Goal: Use online tool/utility: Utilize a website feature to perform a specific function

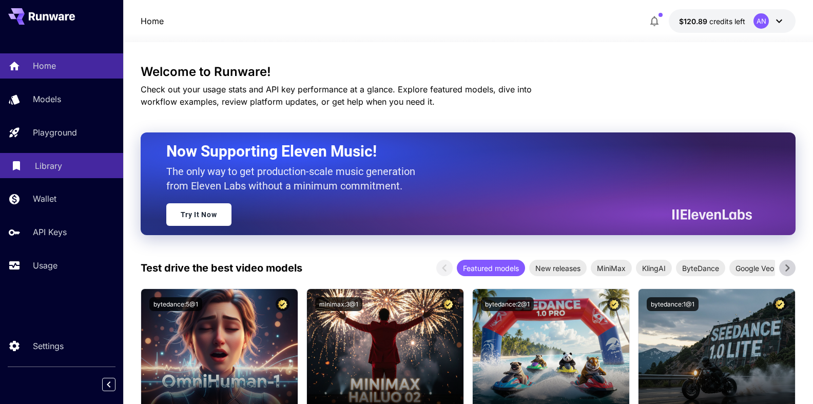
click at [37, 166] on p "Library" at bounding box center [48, 166] width 27 height 12
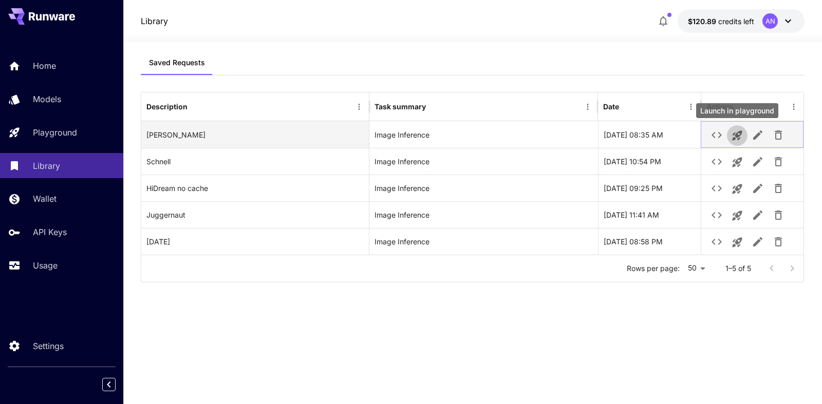
click at [739, 138] on icon "Launch in playground" at bounding box center [737, 135] width 12 height 12
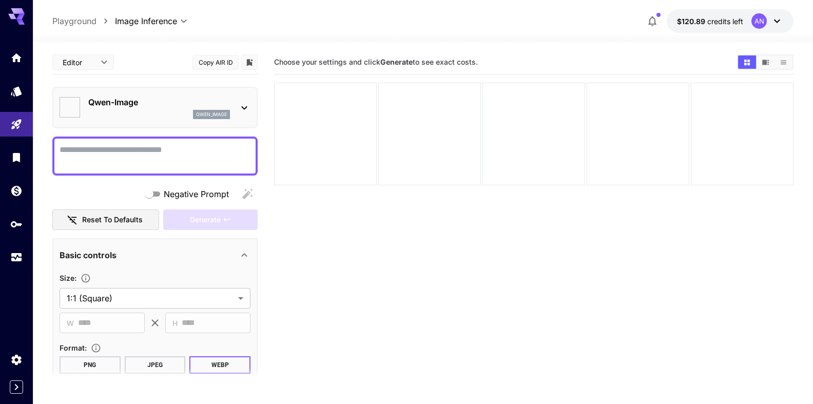
type input "**********"
drag, startPoint x: 86, startPoint y: 145, endPoint x: 91, endPoint y: 139, distance: 8.0
click at [91, 144] on textarea "Negative Prompt" at bounding box center [155, 156] width 191 height 25
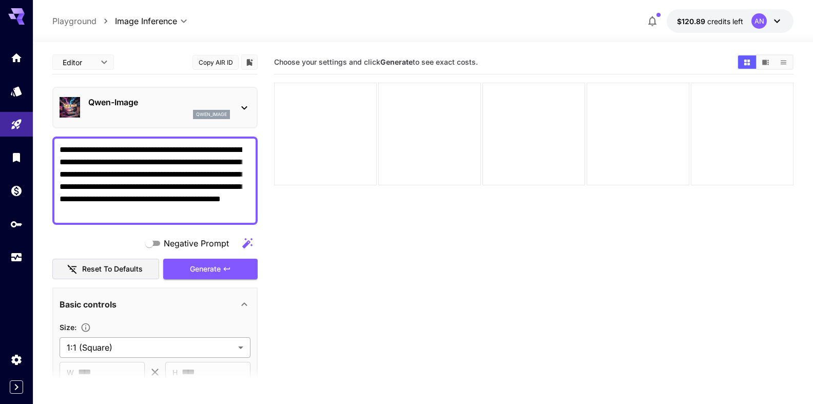
type textarea "**********"
click at [131, 348] on body "**********" at bounding box center [406, 242] width 813 height 485
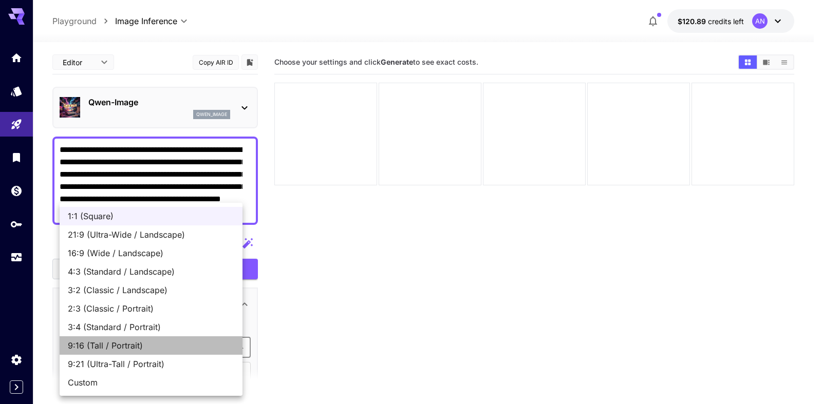
click at [124, 346] on span "9:16 (Tall / Portrait)" at bounding box center [151, 345] width 166 height 12
type input "**********"
type input "***"
type input "****"
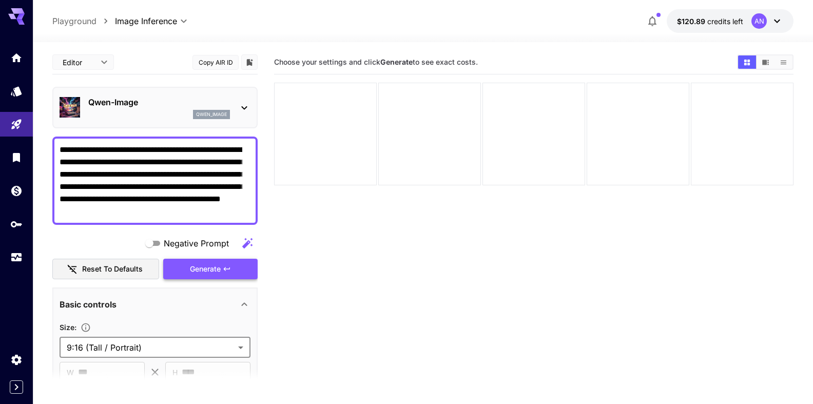
click at [204, 273] on span "Generate" at bounding box center [205, 269] width 31 height 13
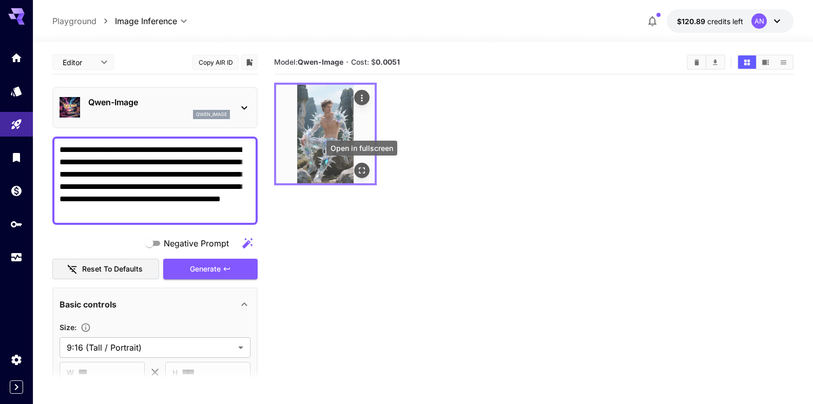
click at [362, 172] on icon "Open in fullscreen" at bounding box center [362, 170] width 10 height 10
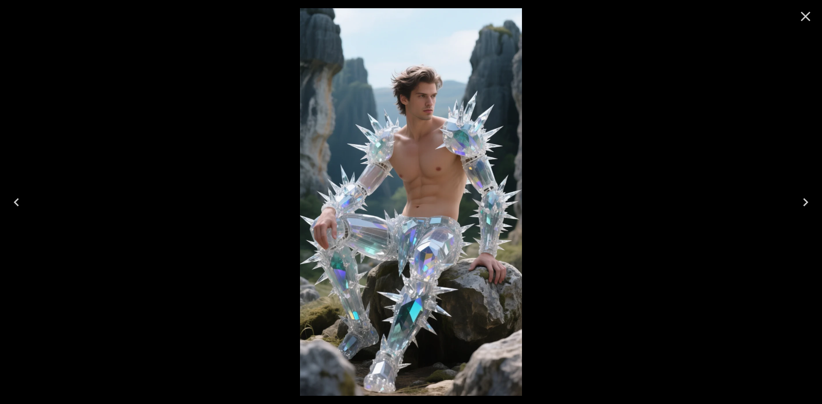
click at [813, 15] on icon "Close" at bounding box center [805, 16] width 16 height 16
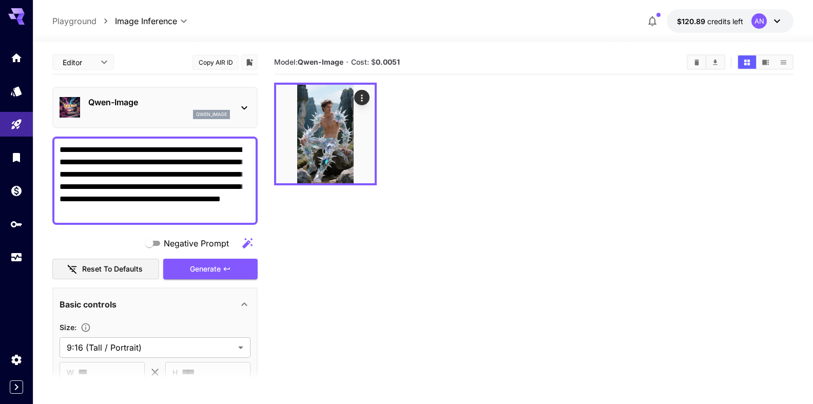
drag, startPoint x: 68, startPoint y: 150, endPoint x: 88, endPoint y: 153, distance: 20.1
click at [88, 153] on textarea "**********" at bounding box center [151, 181] width 183 height 74
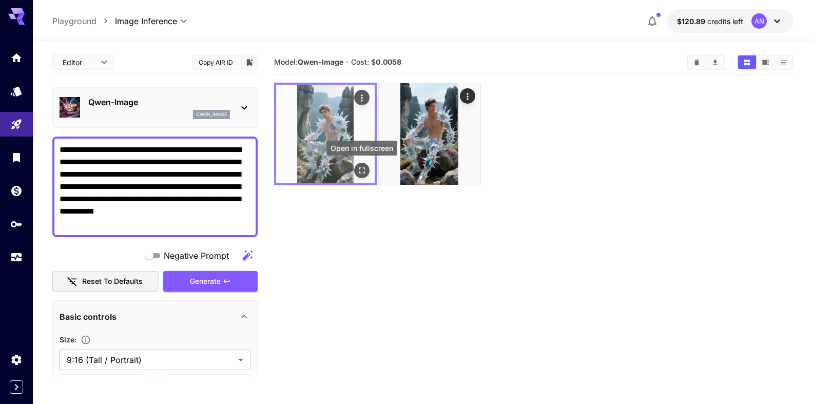
click at [364, 171] on icon "Open in fullscreen" at bounding box center [362, 170] width 10 height 10
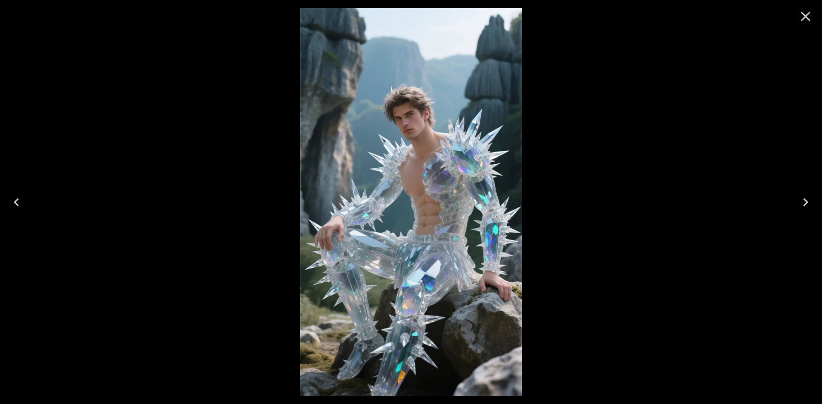
click at [798, 14] on icon "Close" at bounding box center [805, 16] width 16 height 16
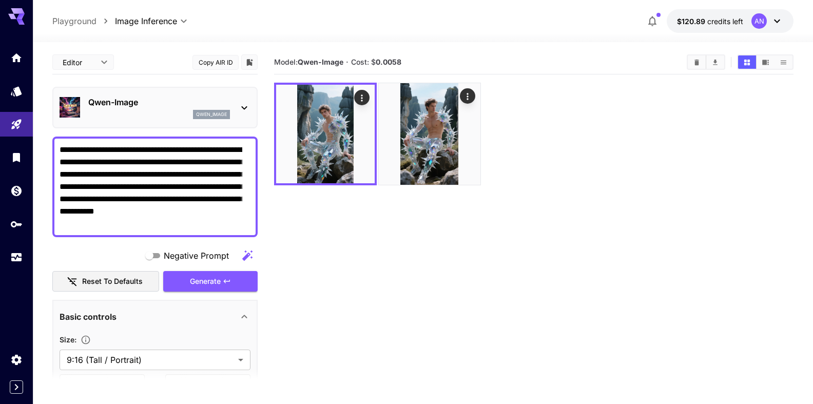
drag, startPoint x: 89, startPoint y: 148, endPoint x: 70, endPoint y: 148, distance: 19.0
click at [70, 148] on textarea "**********" at bounding box center [151, 187] width 183 height 86
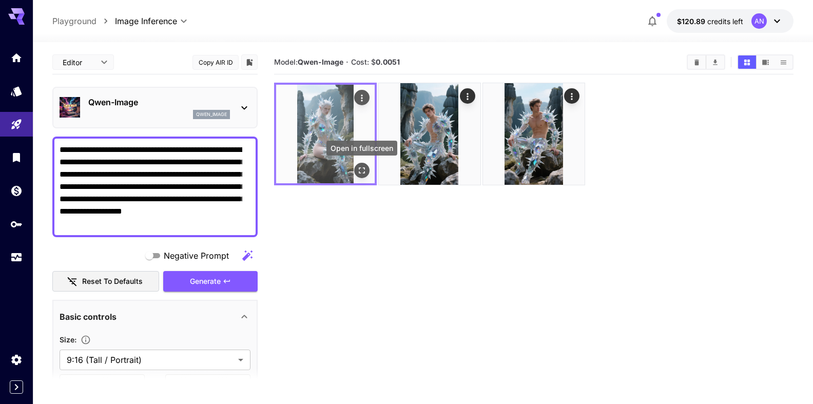
click at [361, 172] on icon "Open in fullscreen" at bounding box center [362, 170] width 10 height 10
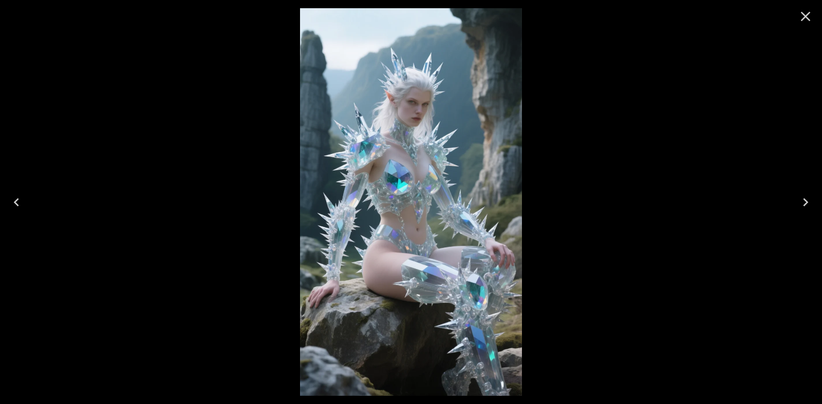
click at [805, 20] on icon "Close" at bounding box center [805, 16] width 16 height 16
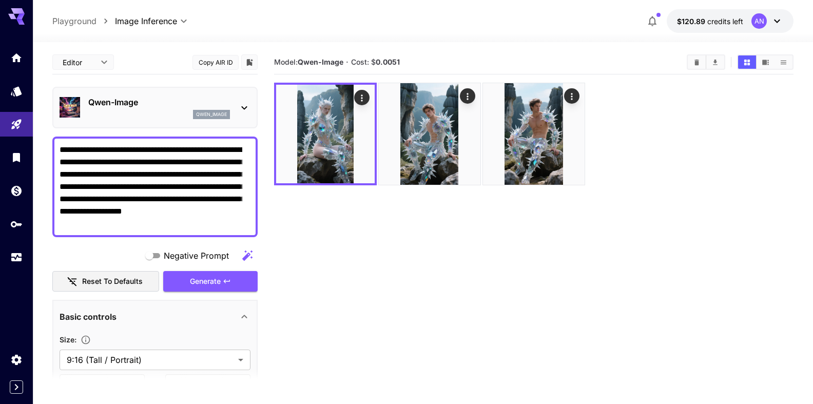
drag, startPoint x: 96, startPoint y: 153, endPoint x: 121, endPoint y: 152, distance: 25.2
click at [121, 152] on textarea "**********" at bounding box center [151, 187] width 183 height 86
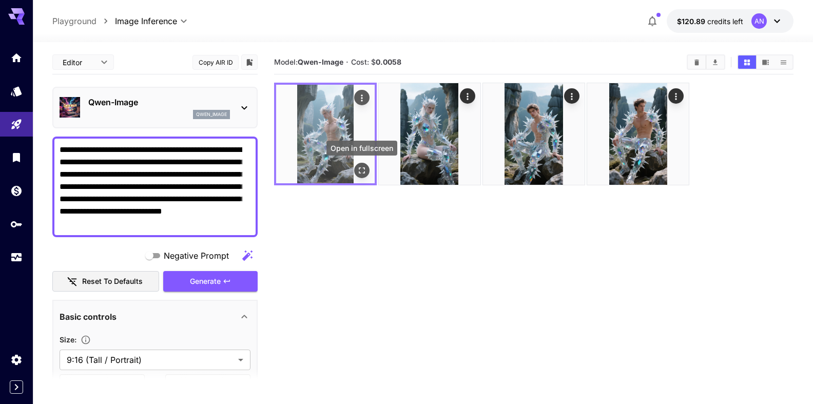
type textarea "**********"
click at [363, 174] on icon "Open in fullscreen" at bounding box center [362, 170] width 10 height 10
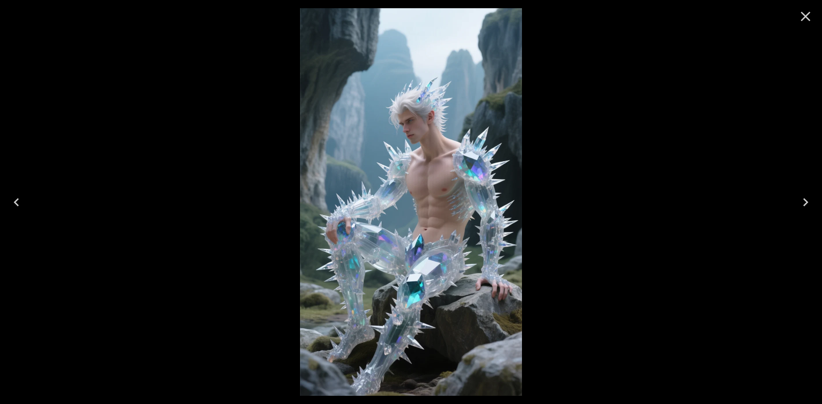
click at [805, 15] on icon "Close" at bounding box center [805, 16] width 16 height 16
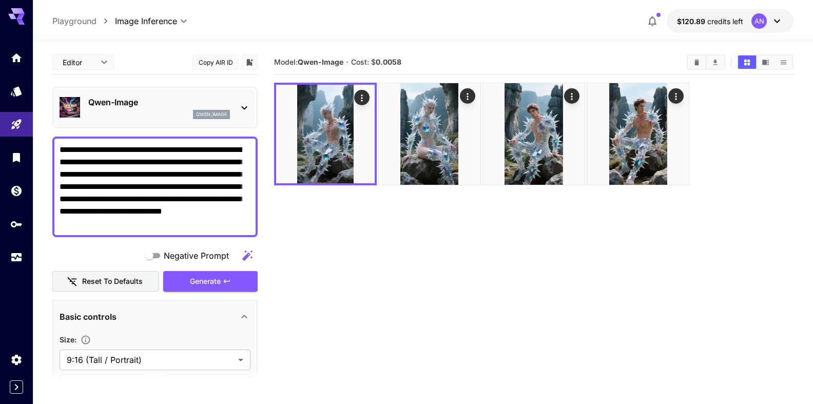
click at [156, 107] on p "Qwen-Image" at bounding box center [159, 102] width 142 height 12
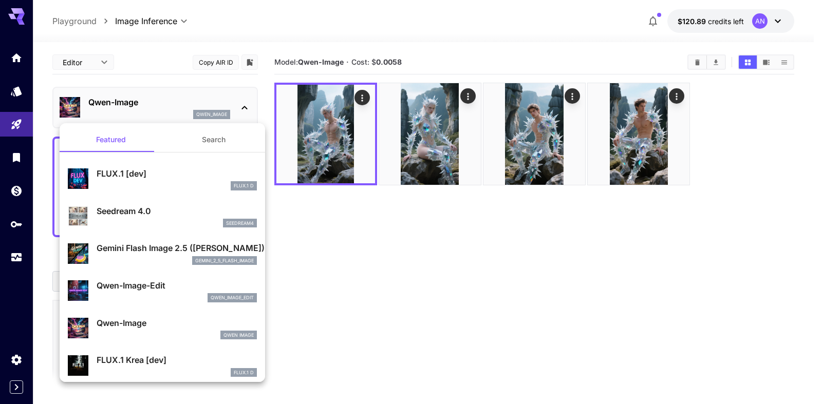
drag, startPoint x: 125, startPoint y: 176, endPoint x: 184, endPoint y: 260, distance: 102.4
click at [125, 176] on p "FLUX.1 [dev]" at bounding box center [177, 173] width 160 height 12
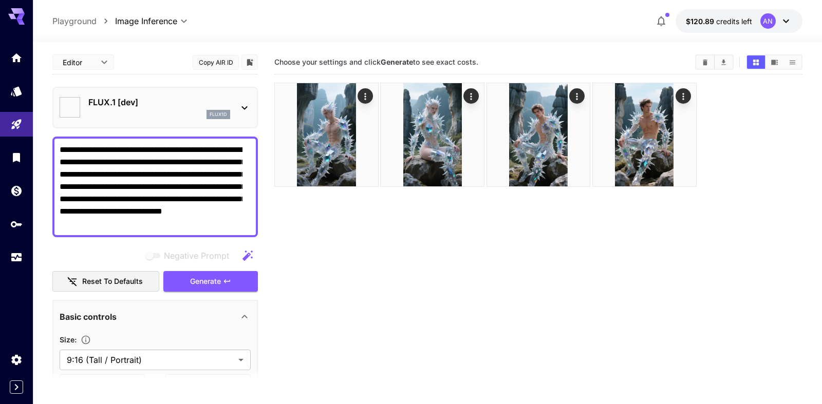
type input "**"
type input "***"
type input "**********"
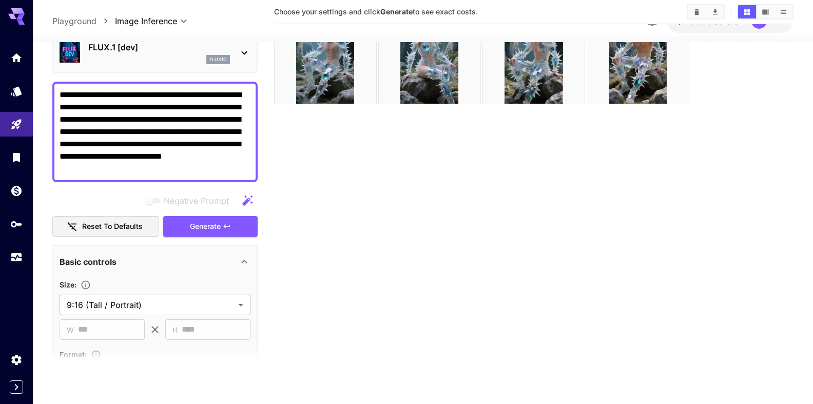
scroll to position [117, 0]
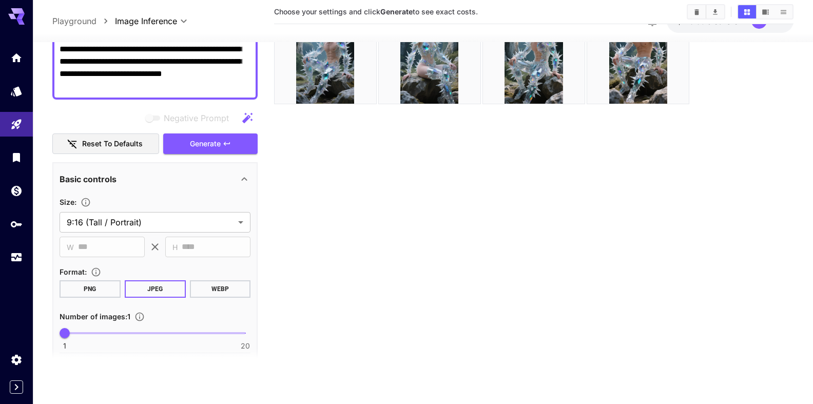
click at [213, 288] on button "WEBP" at bounding box center [220, 288] width 61 height 17
click at [194, 152] on button "Generate" at bounding box center [210, 144] width 94 height 21
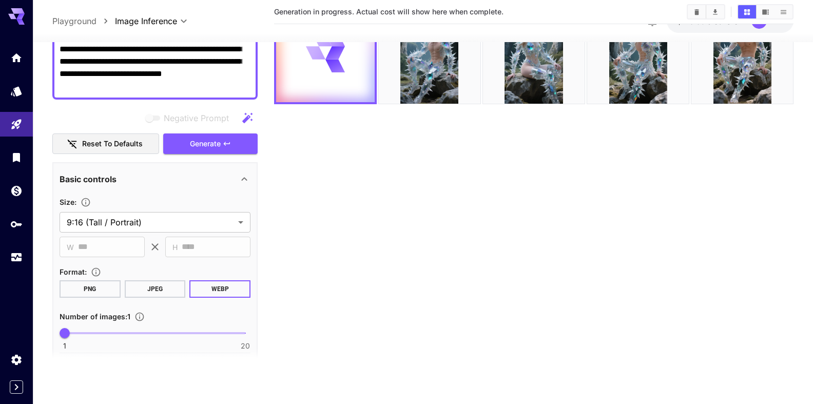
scroll to position [0, 0]
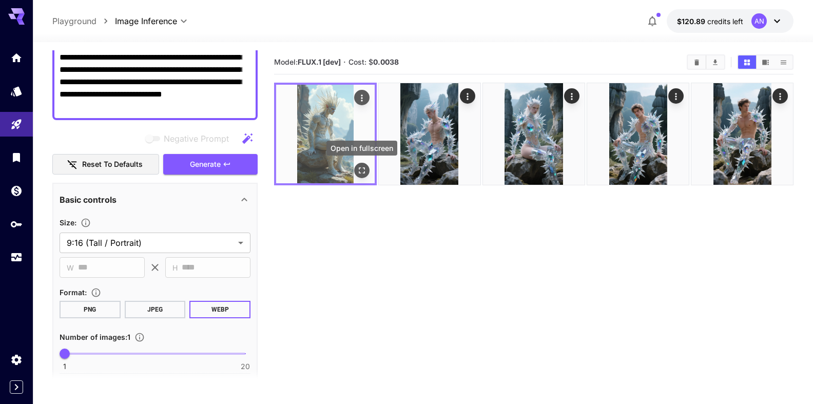
click at [363, 166] on icon "Open in fullscreen" at bounding box center [362, 170] width 10 height 10
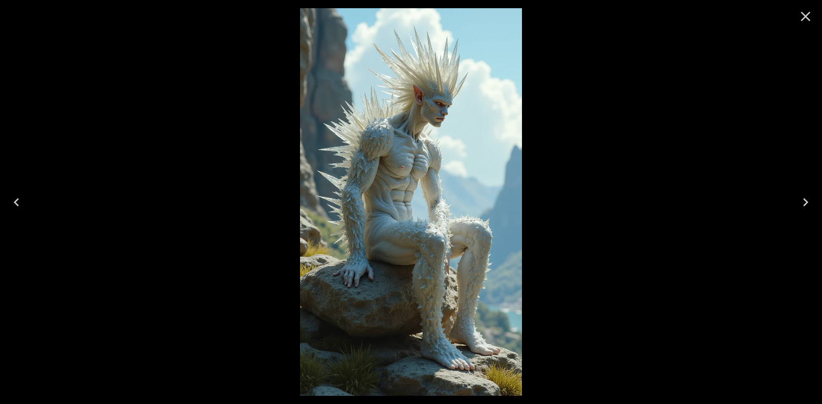
click at [803, 16] on icon "Close" at bounding box center [805, 16] width 16 height 16
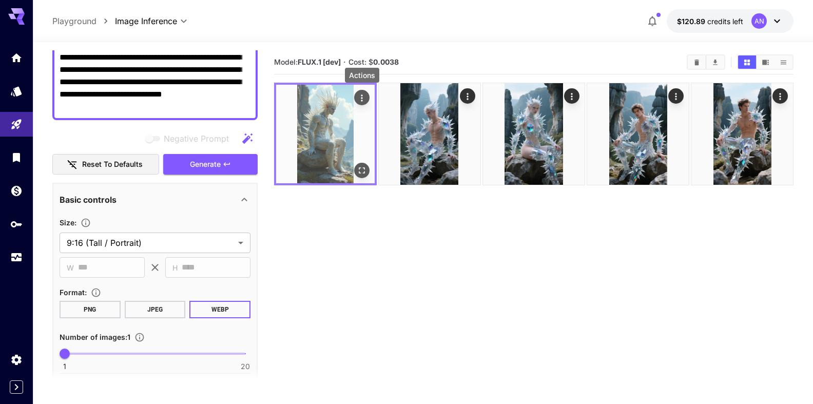
click at [367, 99] on icon "Actions" at bounding box center [362, 98] width 10 height 10
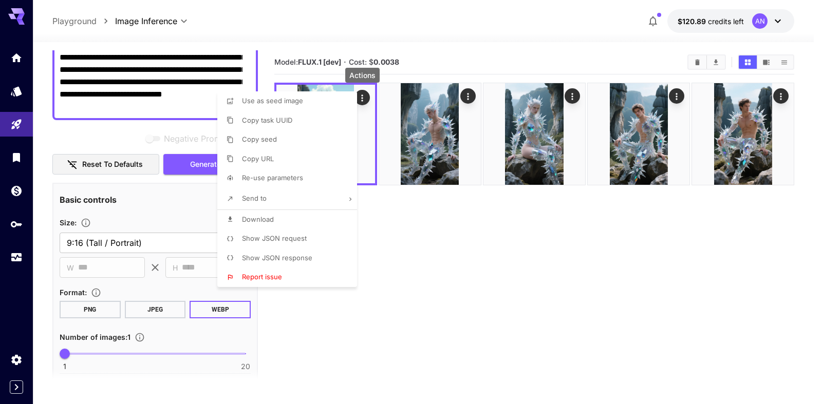
click at [272, 222] on span "Download" at bounding box center [258, 219] width 32 height 8
click at [142, 64] on div at bounding box center [411, 202] width 822 height 404
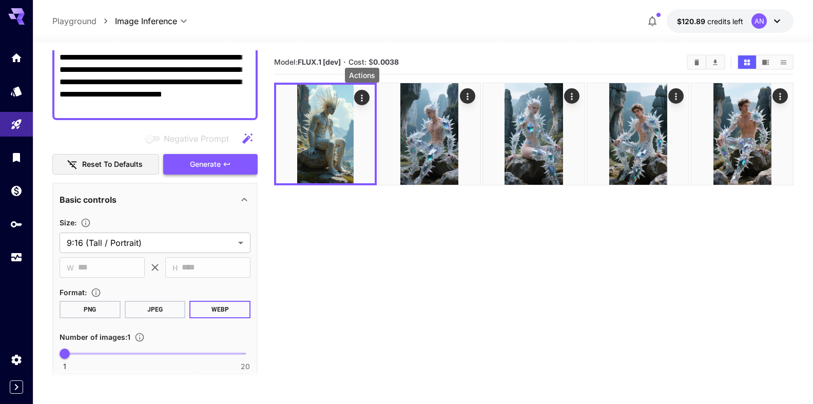
click at [205, 167] on span "Generate" at bounding box center [205, 164] width 31 height 13
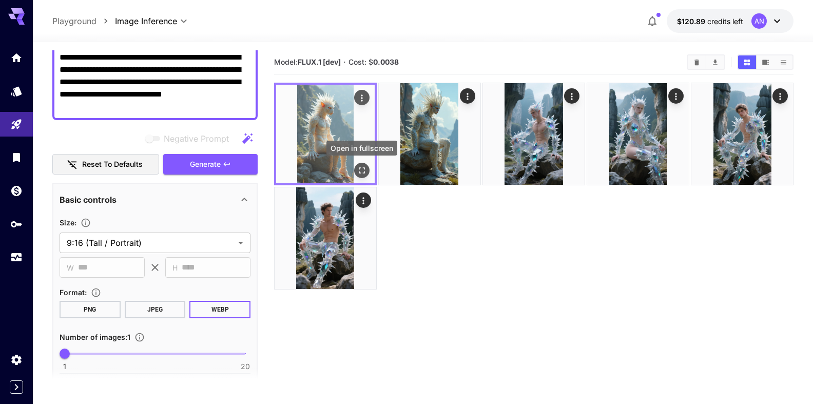
click at [367, 169] on icon "Open in fullscreen" at bounding box center [362, 170] width 10 height 10
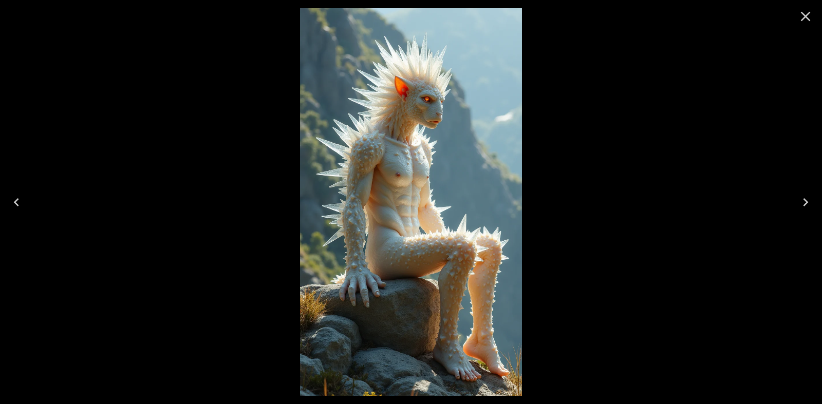
click at [805, 16] on icon "Close" at bounding box center [806, 17] width 10 height 10
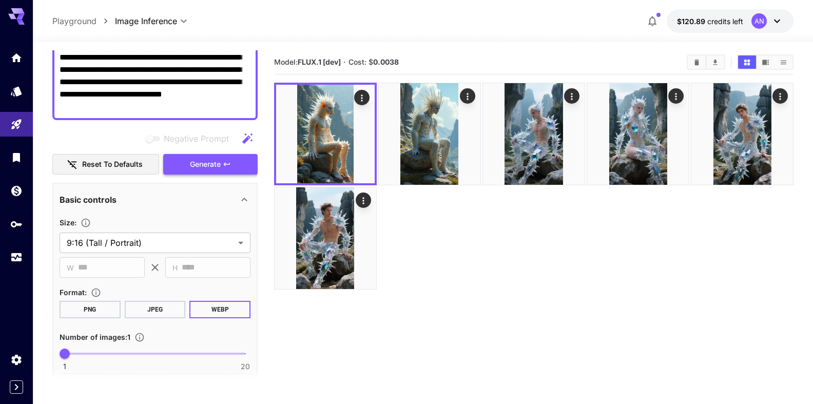
click at [212, 162] on span "Generate" at bounding box center [205, 164] width 31 height 13
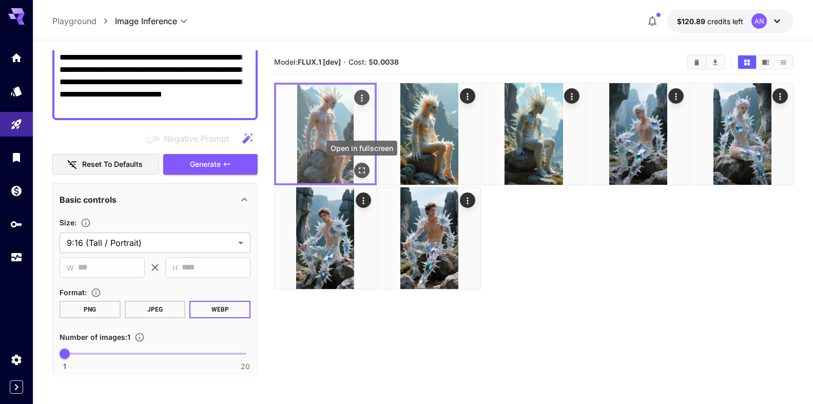
click at [363, 167] on icon "Open in fullscreen" at bounding box center [362, 170] width 10 height 10
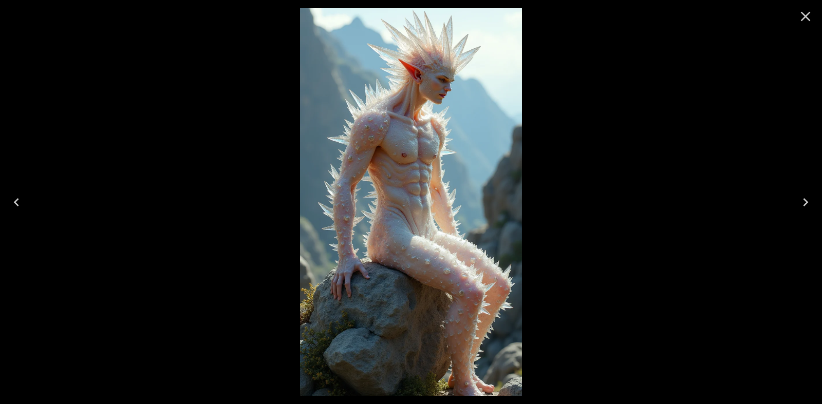
click at [803, 15] on icon "Close" at bounding box center [805, 16] width 16 height 16
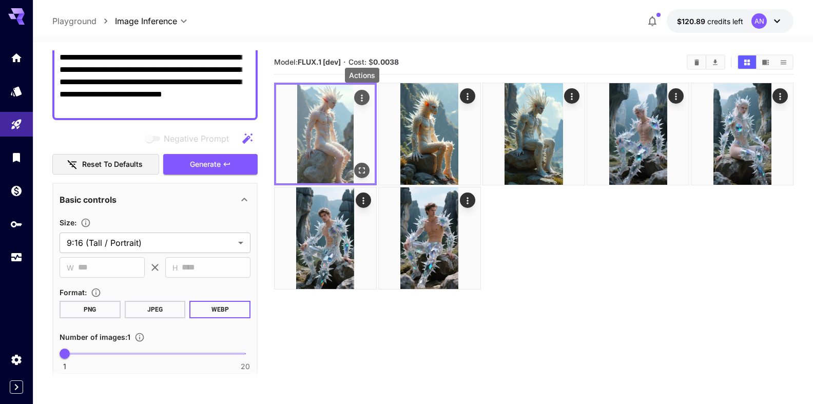
click at [366, 103] on icon "Actions" at bounding box center [362, 98] width 10 height 10
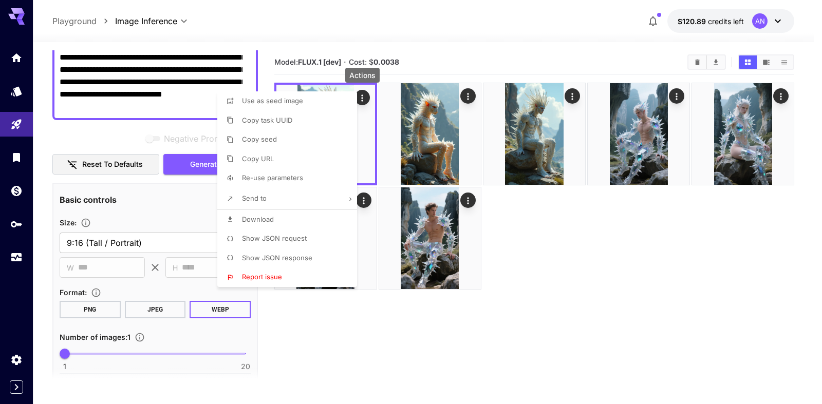
click at [261, 223] on span "Download" at bounding box center [258, 219] width 32 height 8
click at [104, 75] on div at bounding box center [411, 202] width 822 height 404
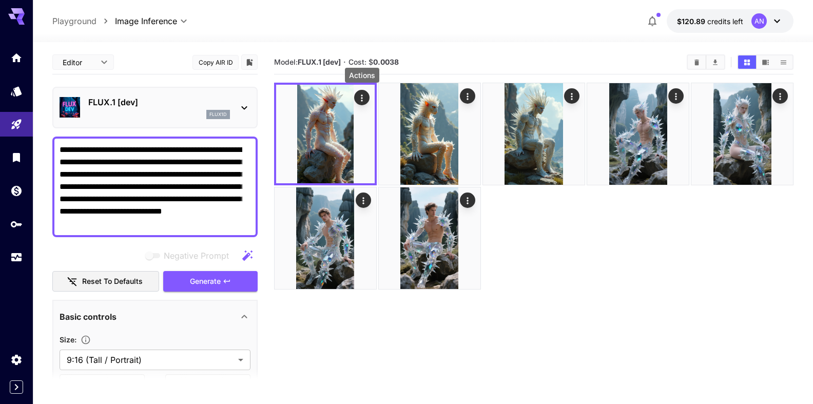
click at [121, 104] on p "FLUX.1 [dev]" at bounding box center [159, 102] width 142 height 12
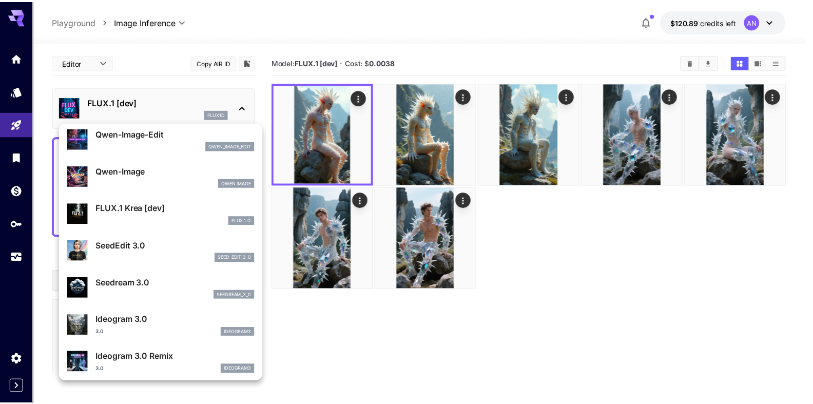
scroll to position [176, 0]
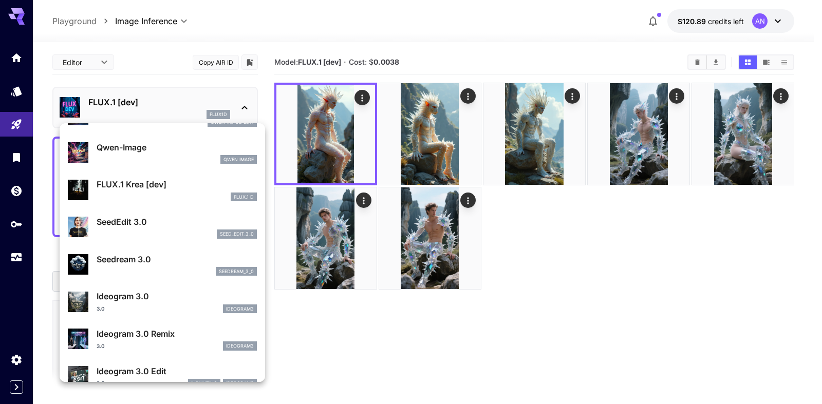
click at [141, 191] on p "FLUX.1 Krea [dev]" at bounding box center [177, 184] width 160 height 12
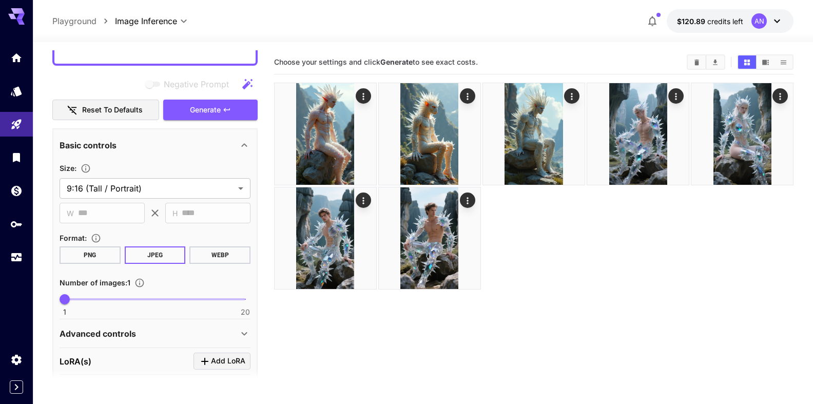
scroll to position [176, 0]
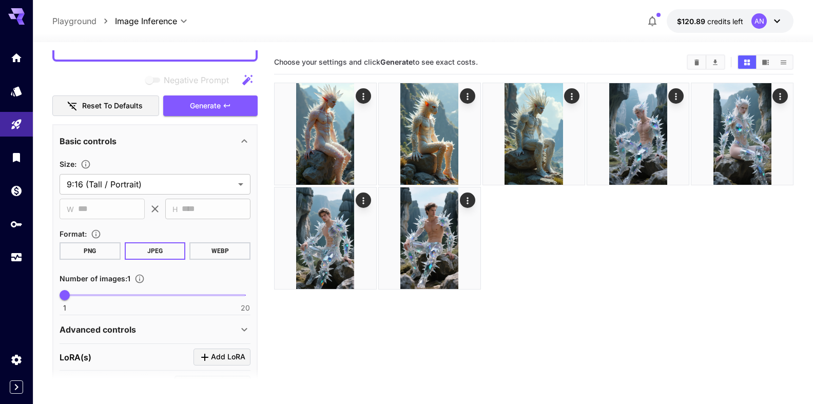
drag, startPoint x: 204, startPoint y: 251, endPoint x: 210, endPoint y: 207, distance: 44.5
click at [202, 252] on button "WEBP" at bounding box center [220, 250] width 61 height 17
click at [209, 107] on span "Generate" at bounding box center [205, 106] width 31 height 13
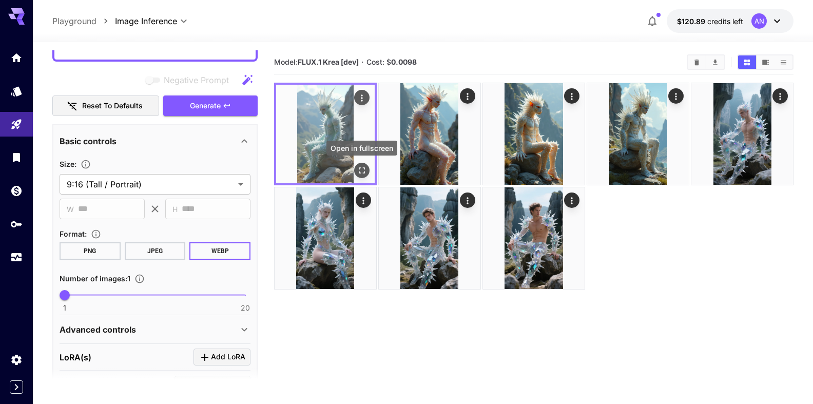
click at [364, 169] on icon "Open in fullscreen" at bounding box center [362, 170] width 10 height 10
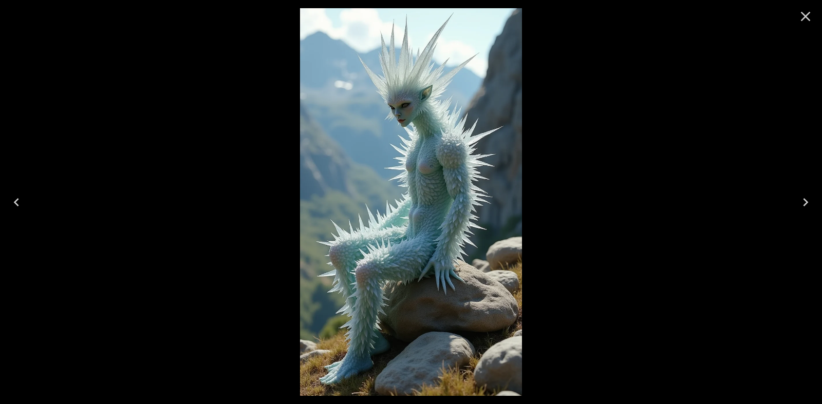
click at [810, 10] on icon "Close" at bounding box center [805, 16] width 16 height 16
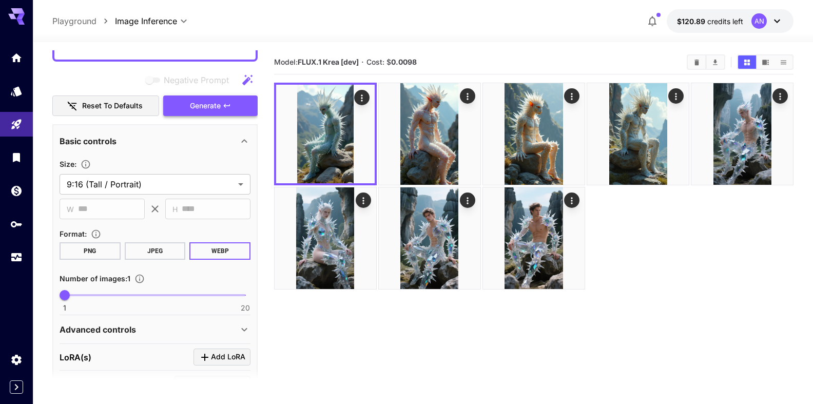
click at [204, 108] on span "Generate" at bounding box center [205, 106] width 31 height 13
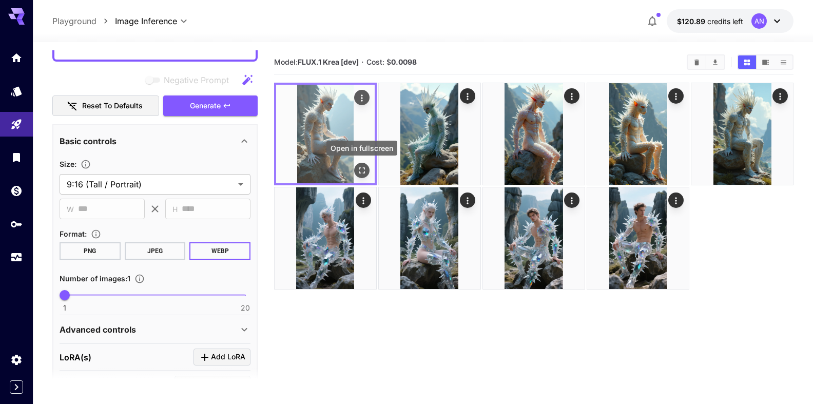
click at [357, 166] on icon "Open in fullscreen" at bounding box center [362, 170] width 10 height 10
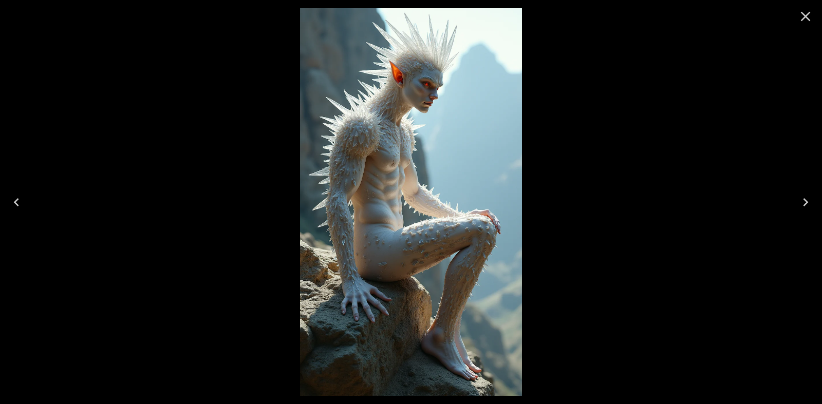
click at [805, 13] on icon "Close" at bounding box center [805, 16] width 16 height 16
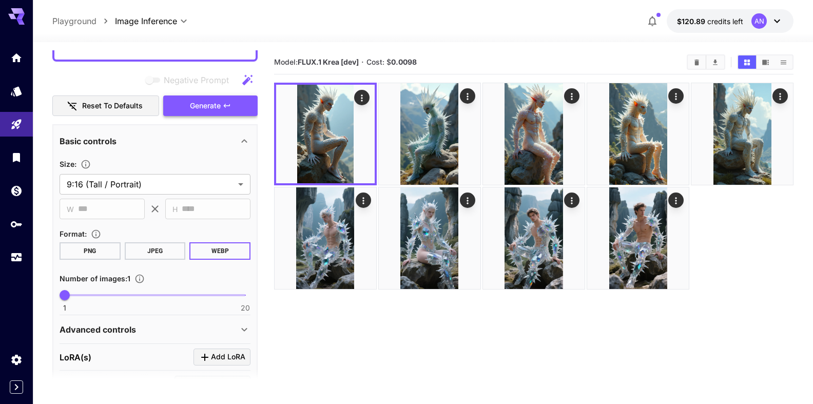
click at [213, 105] on span "Generate" at bounding box center [205, 106] width 31 height 13
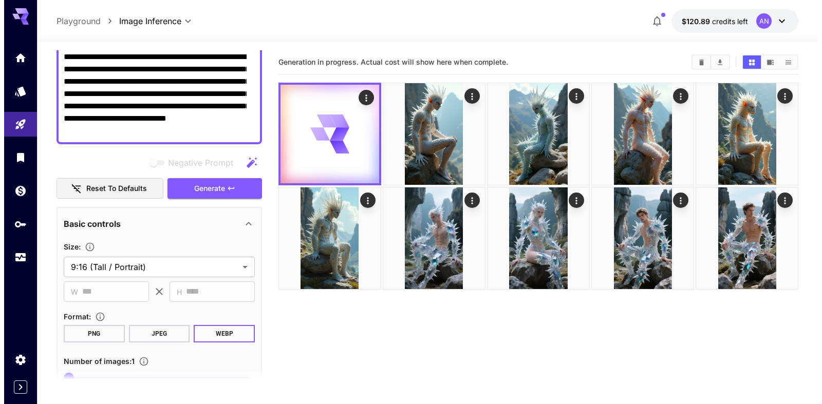
scroll to position [0, 0]
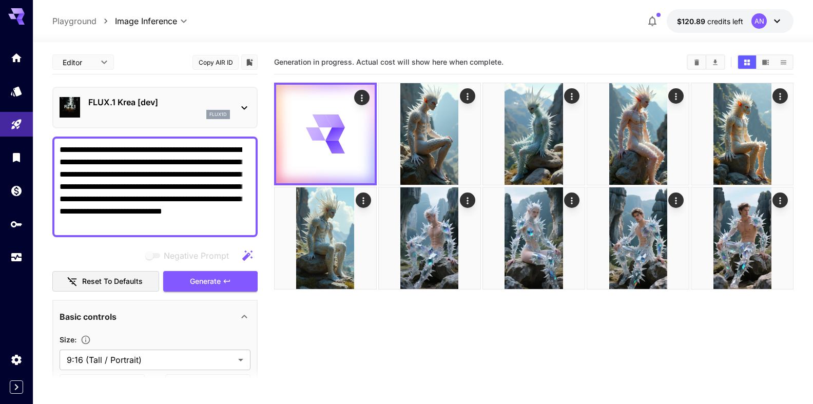
click at [132, 106] on p "FLUX.1 Krea [dev]" at bounding box center [159, 102] width 142 height 12
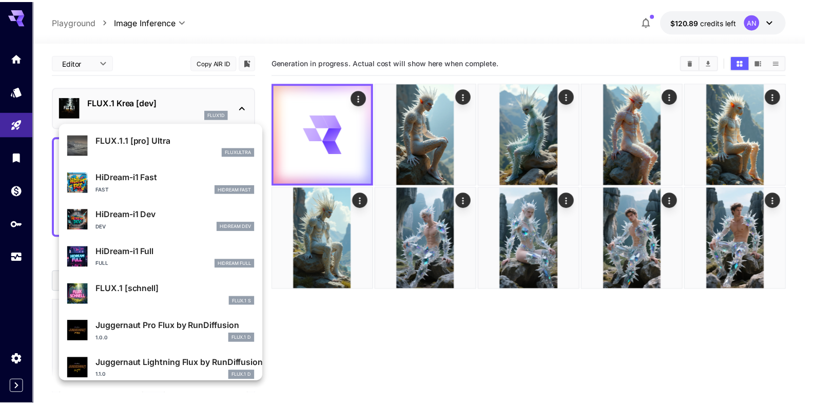
scroll to position [822, 0]
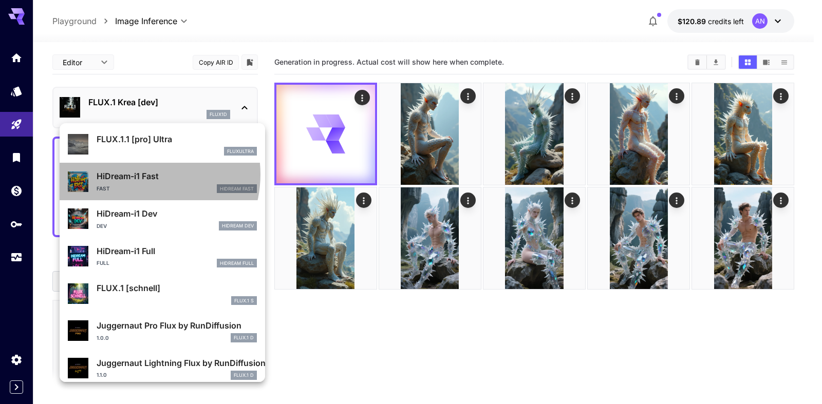
click at [139, 174] on p "HiDream-i1 Fast" at bounding box center [177, 176] width 160 height 12
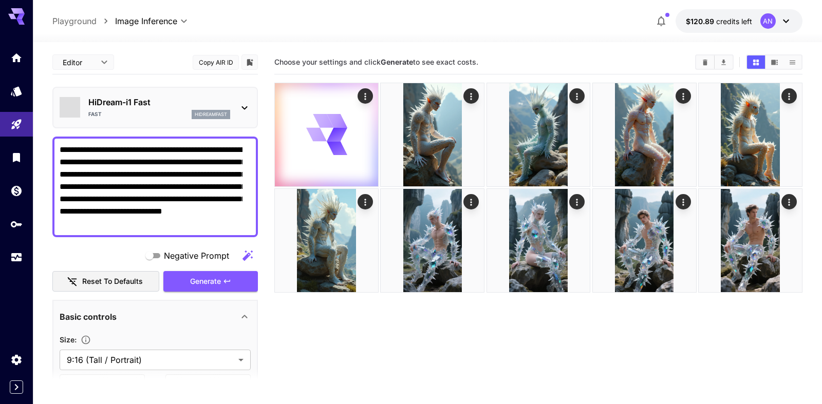
type input "**"
type input "*"
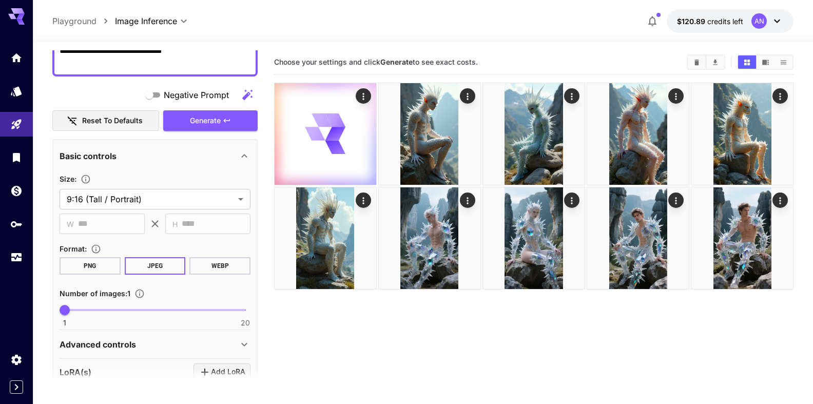
scroll to position [176, 0]
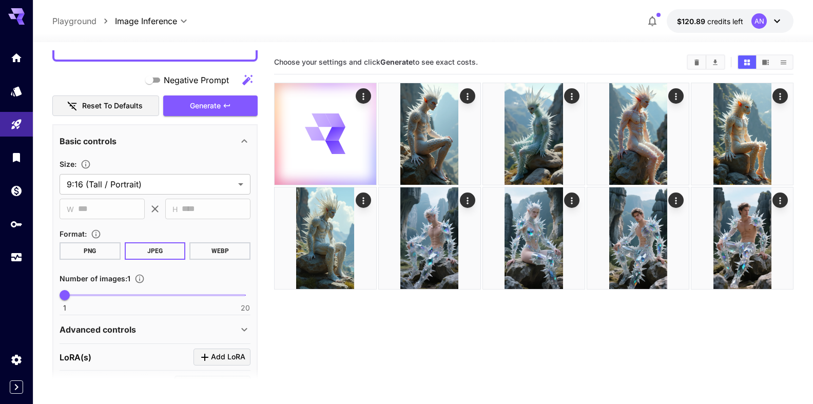
click at [221, 252] on button "WEBP" at bounding box center [220, 250] width 61 height 17
click at [200, 109] on span "Generate" at bounding box center [205, 106] width 31 height 13
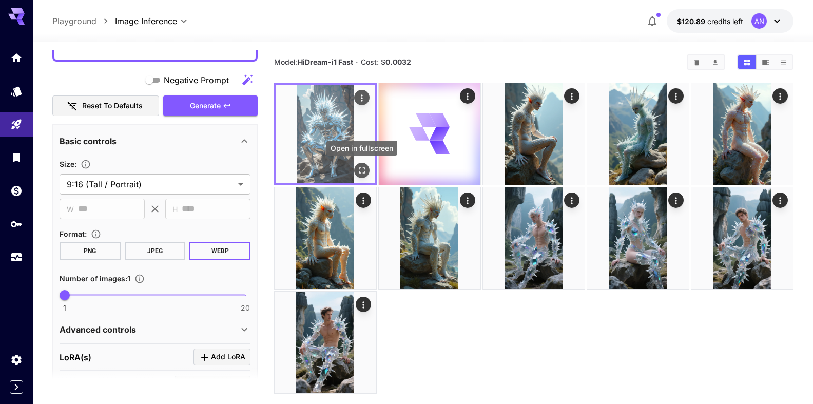
click at [364, 171] on icon "Open in fullscreen" at bounding box center [362, 170] width 10 height 10
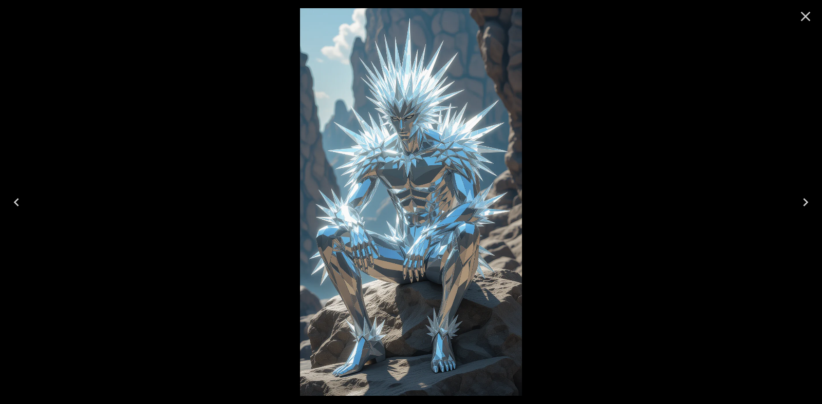
click at [809, 15] on icon "Close" at bounding box center [805, 16] width 16 height 16
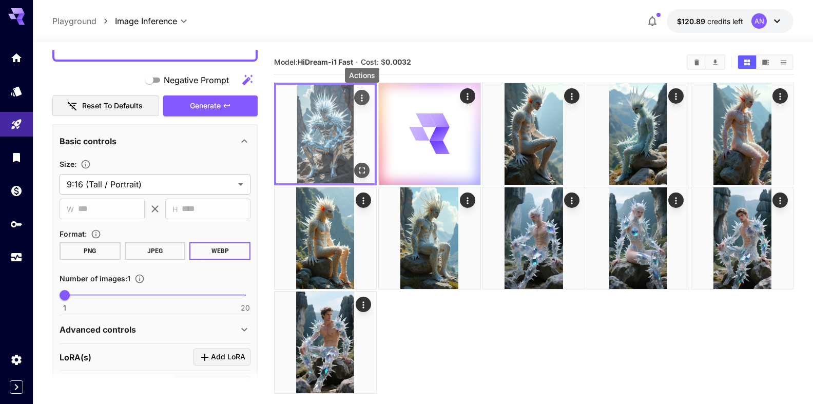
click at [363, 93] on icon "Actions" at bounding box center [362, 98] width 10 height 10
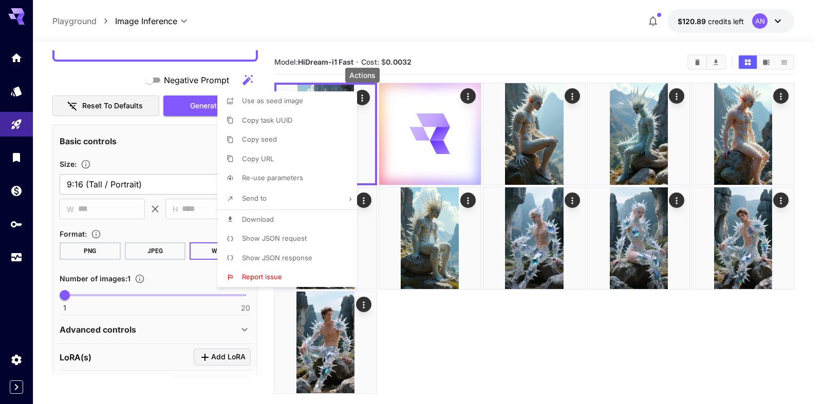
click at [267, 220] on span "Download" at bounding box center [258, 219] width 32 height 8
click at [88, 67] on div at bounding box center [411, 202] width 822 height 404
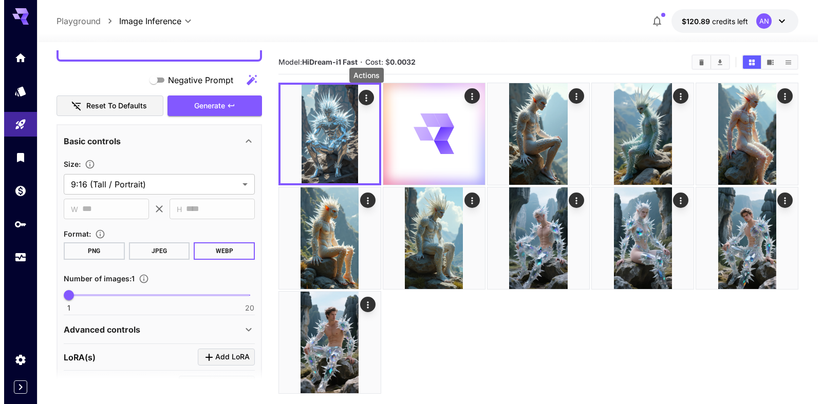
scroll to position [0, 0]
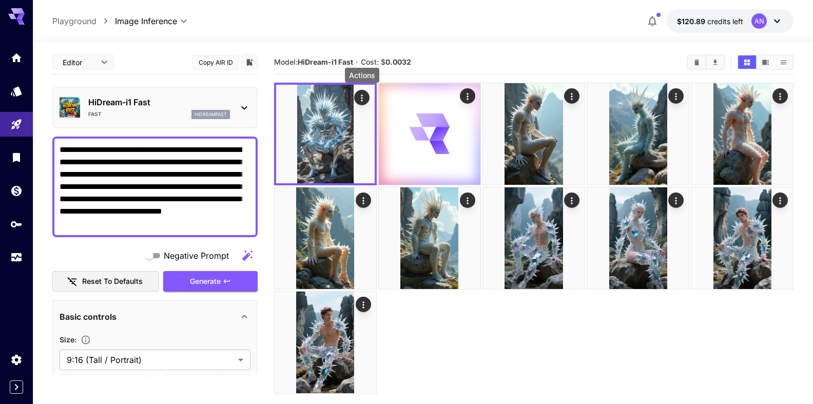
click at [125, 109] on div "HiDream-i1 Fast Fast hidreamfast" at bounding box center [159, 107] width 142 height 23
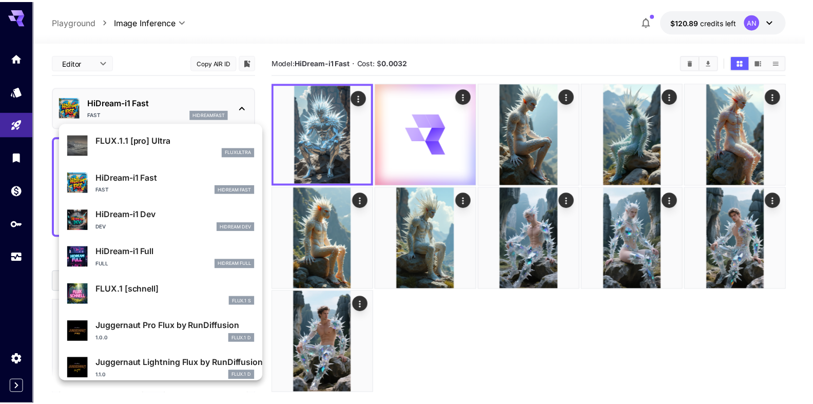
scroll to position [831, 0]
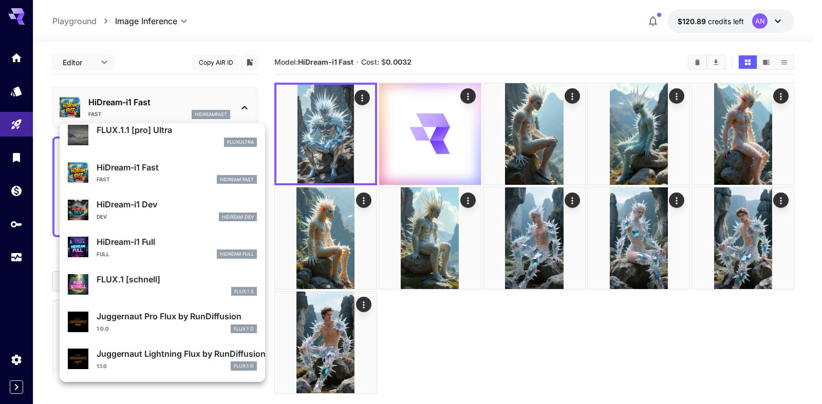
click at [144, 241] on p "HiDream-i1 Full" at bounding box center [177, 242] width 160 height 12
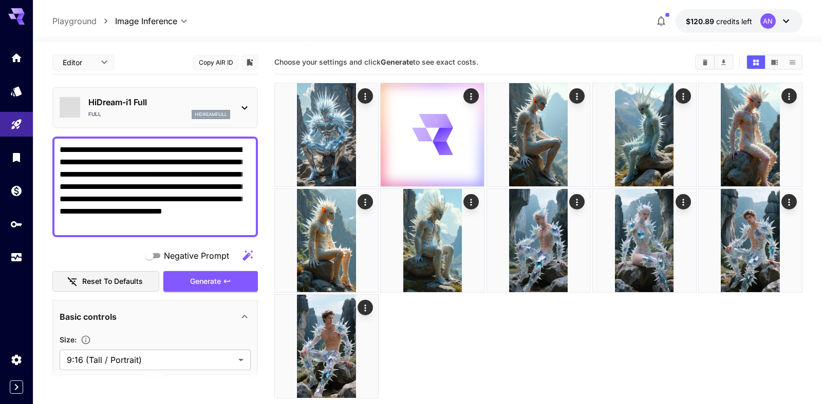
type input "**"
type input "***"
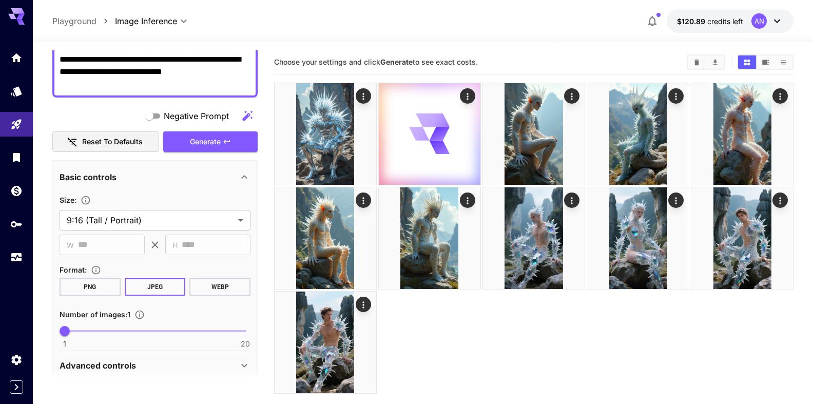
scroll to position [176, 0]
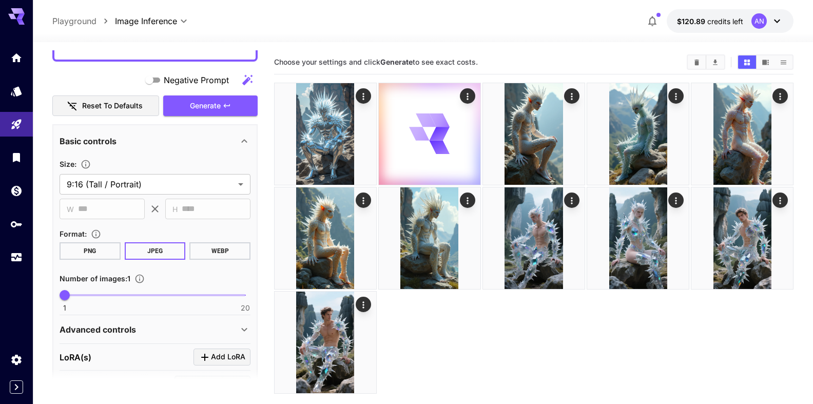
click at [210, 256] on button "WEBP" at bounding box center [220, 250] width 61 height 17
click at [206, 105] on span "Generate" at bounding box center [205, 106] width 31 height 13
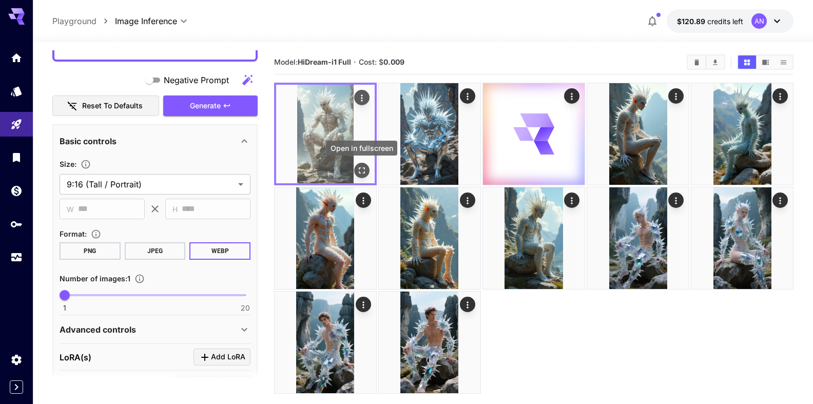
click at [361, 169] on icon "Open in fullscreen" at bounding box center [362, 170] width 10 height 10
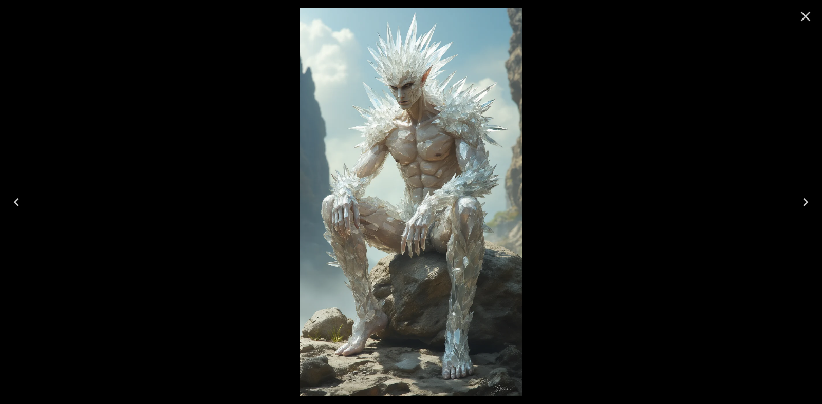
click at [795, 20] on button "Close" at bounding box center [805, 16] width 25 height 25
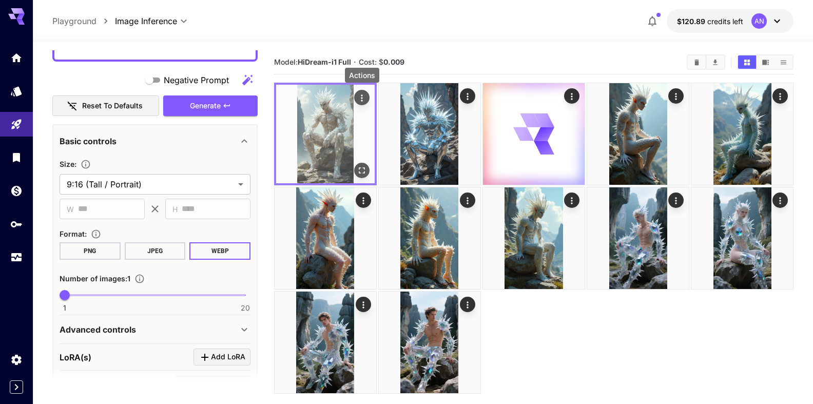
click at [364, 100] on icon "Actions" at bounding box center [362, 98] width 10 height 10
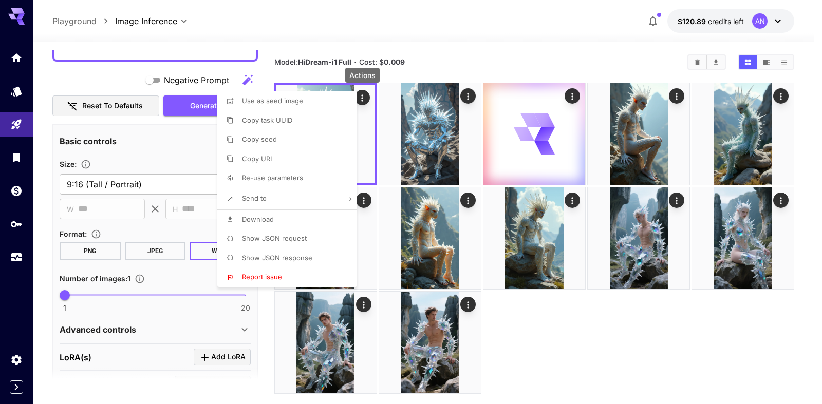
click at [265, 217] on span "Download" at bounding box center [258, 219] width 32 height 8
click at [578, 25] on div at bounding box center [411, 202] width 822 height 404
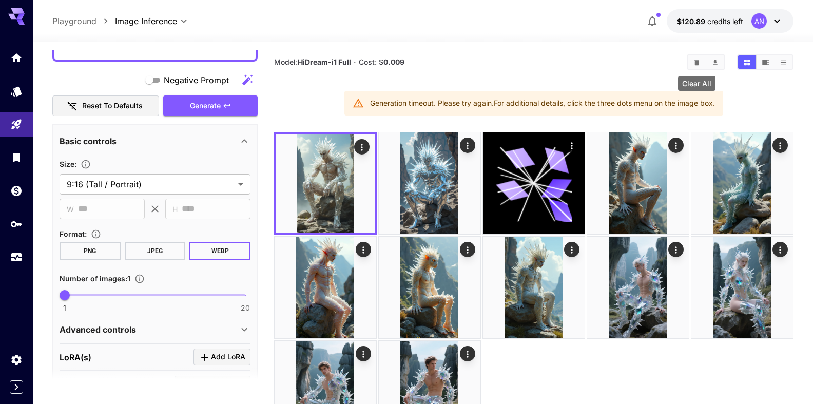
click at [699, 61] on icon "Clear All" at bounding box center [697, 63] width 8 height 8
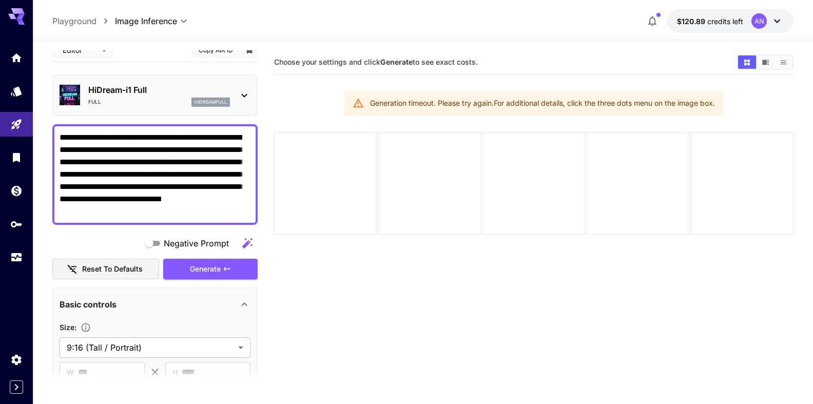
scroll to position [0, 0]
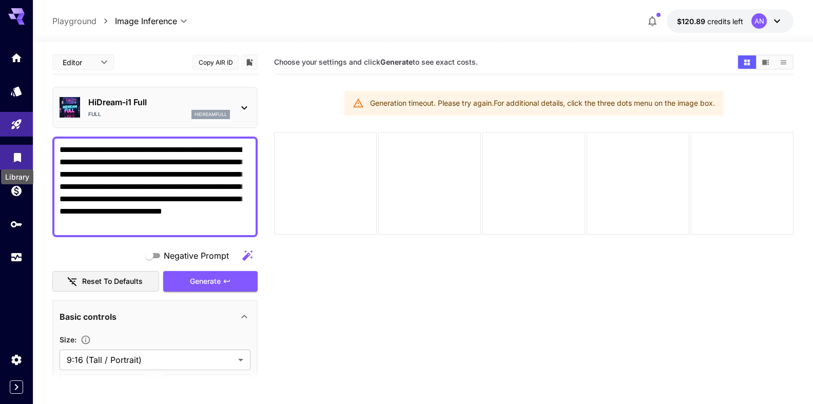
click at [21, 161] on icon "Library" at bounding box center [17, 156] width 12 height 12
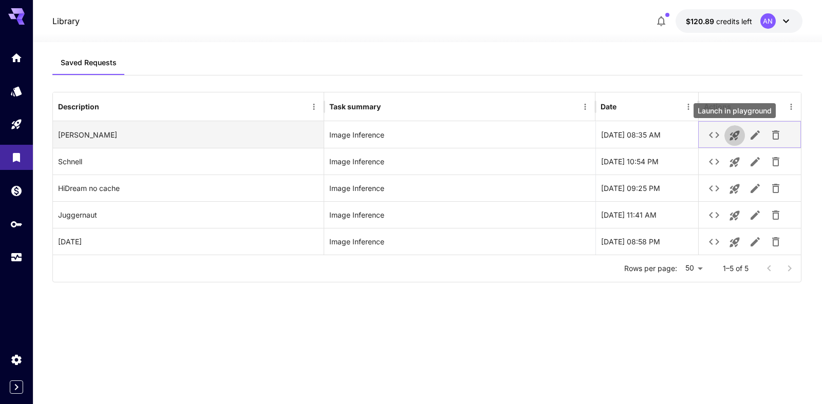
click at [735, 133] on icon "Launch in playground" at bounding box center [734, 136] width 10 height 10
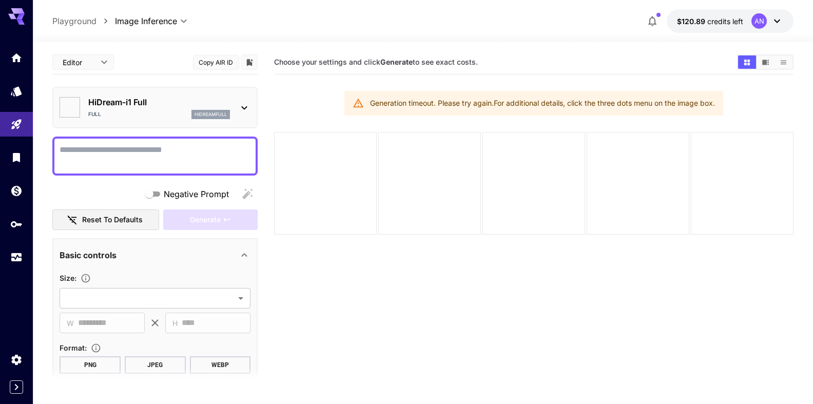
type input "**********"
type input "****"
type input "**"
type input "***"
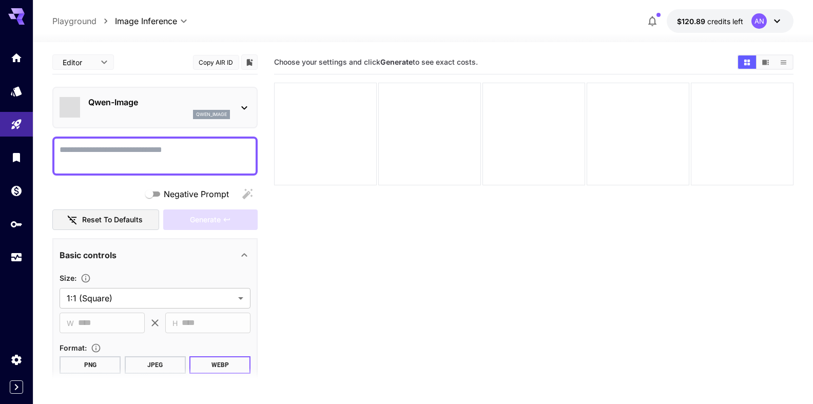
scroll to position [93, 0]
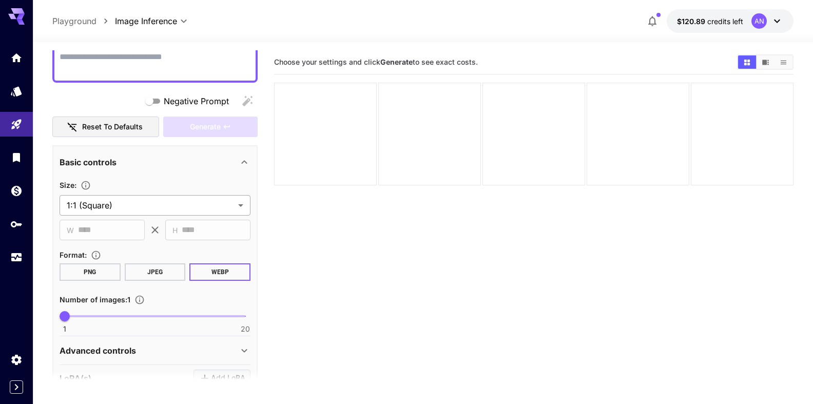
click at [137, 202] on body "**********" at bounding box center [406, 242] width 813 height 485
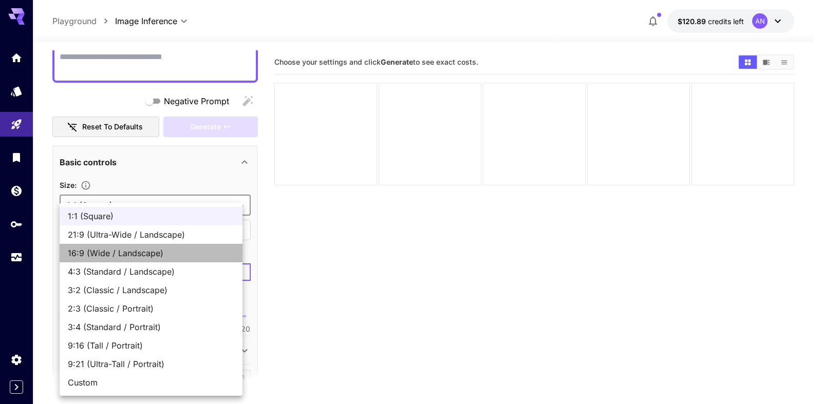
click at [153, 252] on span "16:9 (Wide / Landscape)" at bounding box center [151, 253] width 166 height 12
type input "**********"
type input "****"
type input "***"
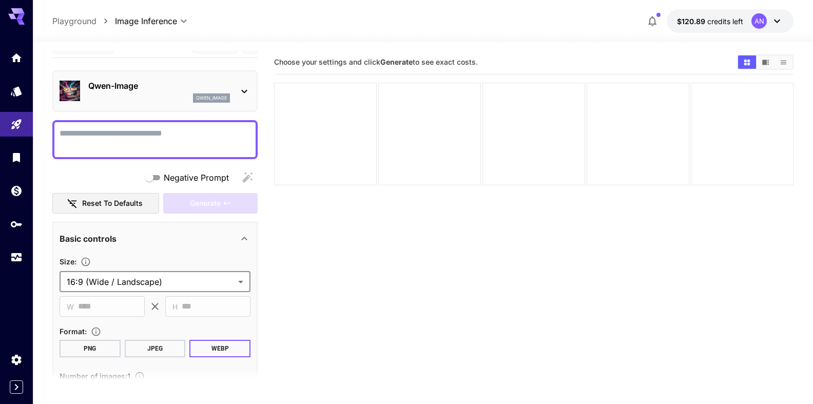
scroll to position [0, 0]
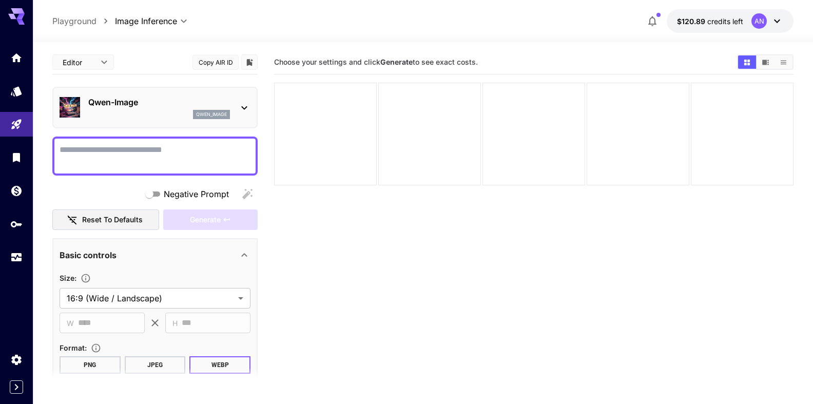
click at [173, 155] on textarea "Negative Prompt" at bounding box center [155, 156] width 191 height 25
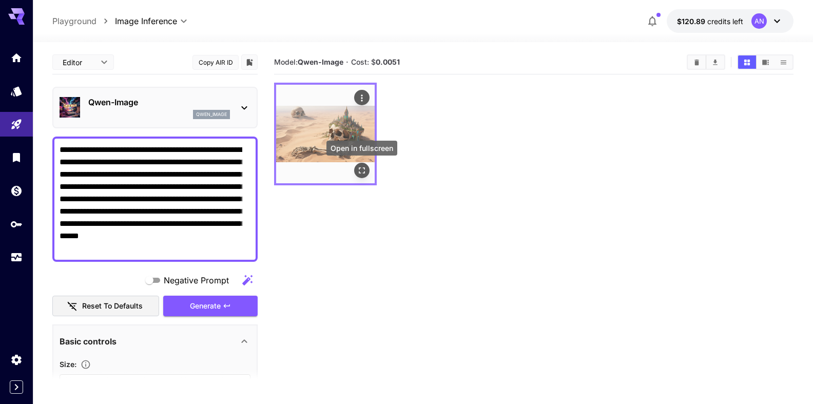
click at [362, 170] on icon "Open in fullscreen" at bounding box center [362, 170] width 10 height 10
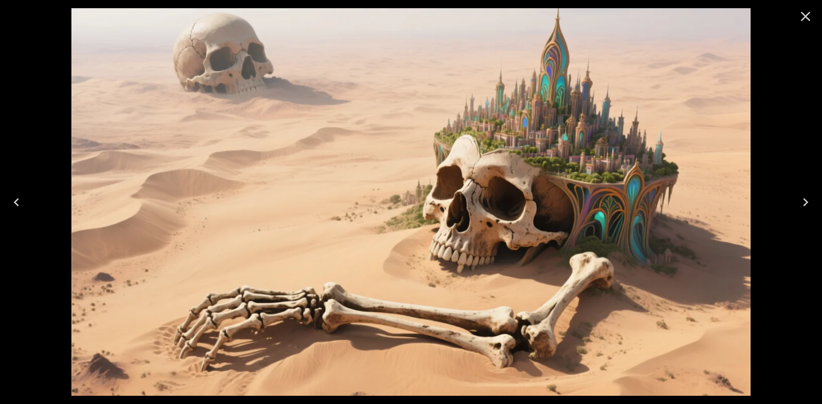
click at [800, 15] on icon "Close" at bounding box center [805, 16] width 16 height 16
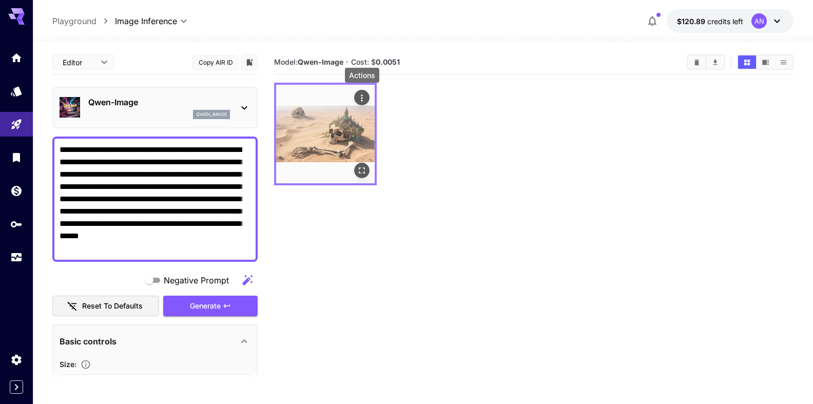
click at [358, 98] on icon "Actions" at bounding box center [362, 98] width 10 height 10
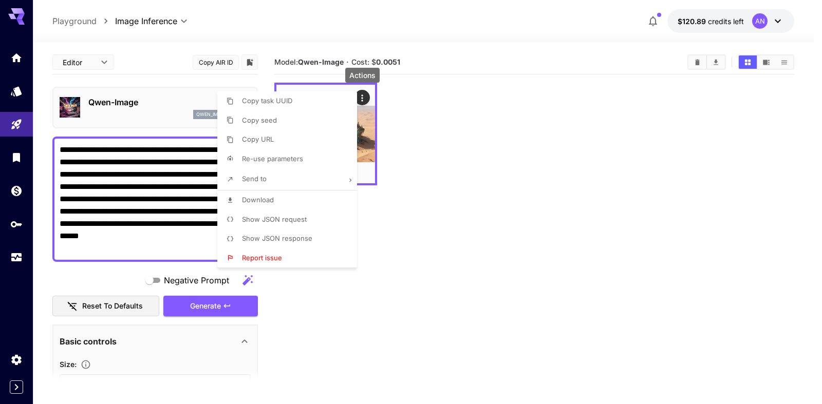
click at [274, 195] on li "Download" at bounding box center [290, 201] width 146 height 20
click at [134, 218] on div at bounding box center [411, 202] width 822 height 404
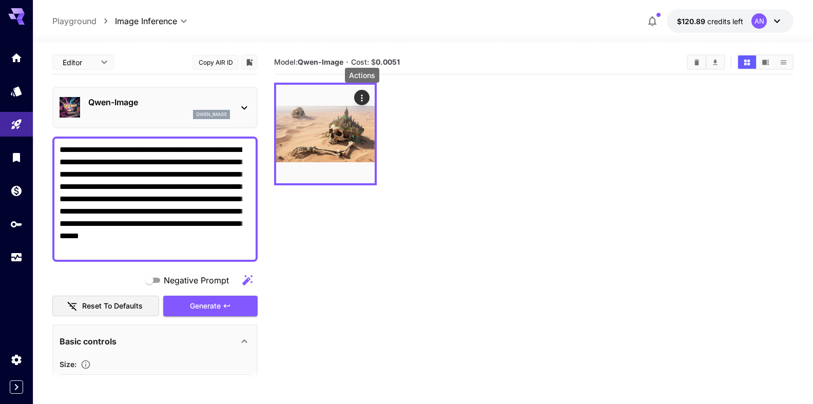
click at [116, 199] on textarea "**********" at bounding box center [151, 199] width 183 height 111
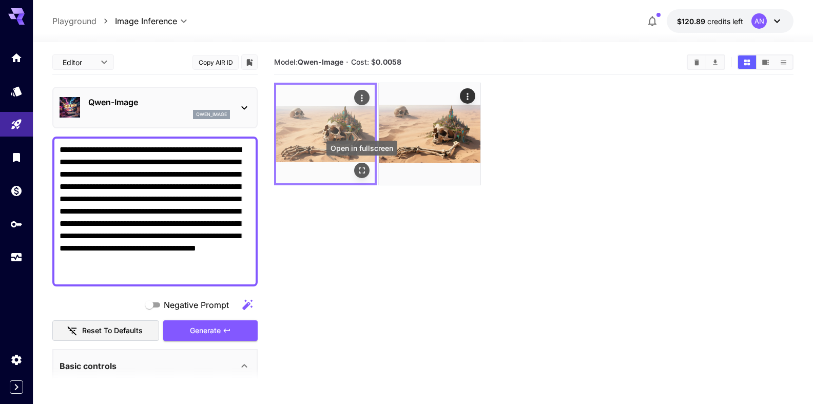
type textarea "**********"
click at [360, 164] on button "Open in fullscreen" at bounding box center [361, 170] width 15 height 15
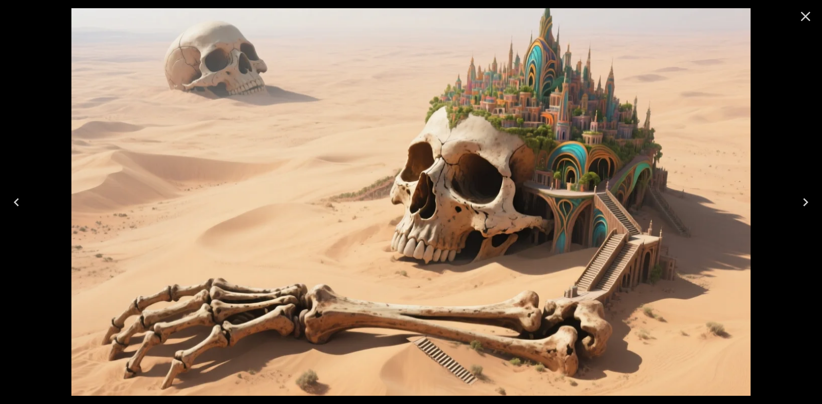
click at [802, 19] on icon "Close" at bounding box center [806, 17] width 10 height 10
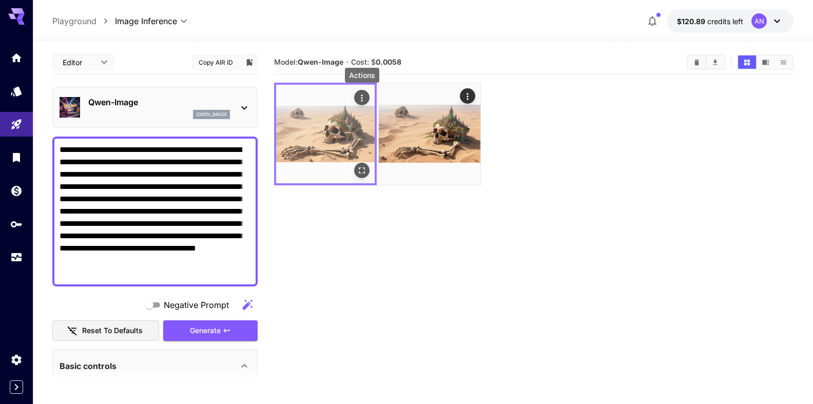
click at [362, 97] on icon "Actions" at bounding box center [362, 98] width 10 height 10
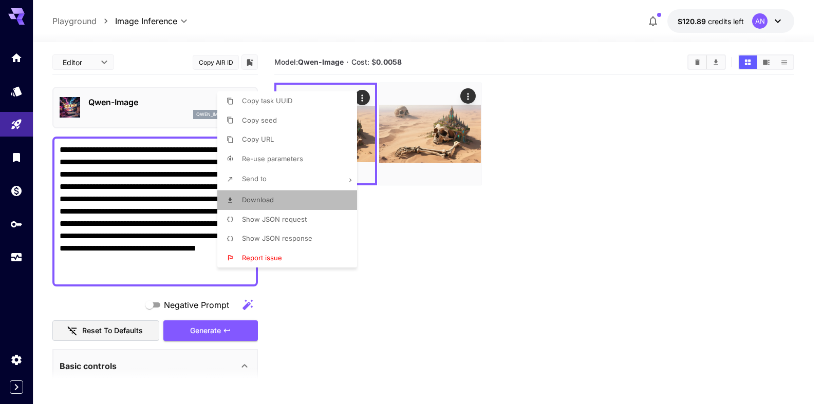
click at [265, 197] on span "Download" at bounding box center [258, 200] width 32 height 8
click at [538, 209] on div at bounding box center [411, 202] width 822 height 404
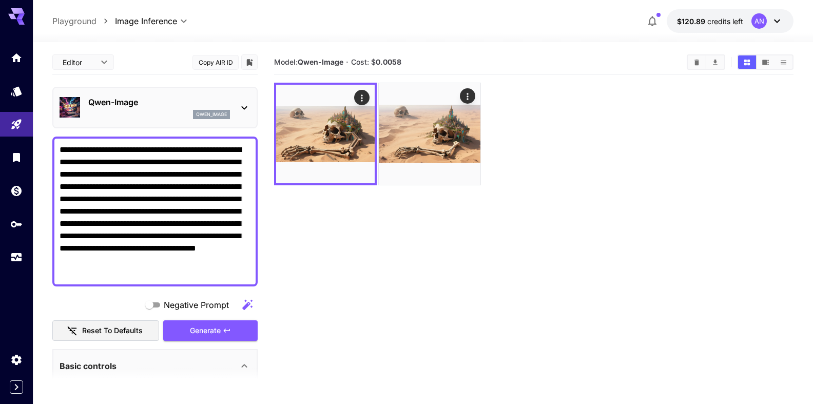
click at [95, 98] on p "Qwen-Image" at bounding box center [159, 102] width 142 height 12
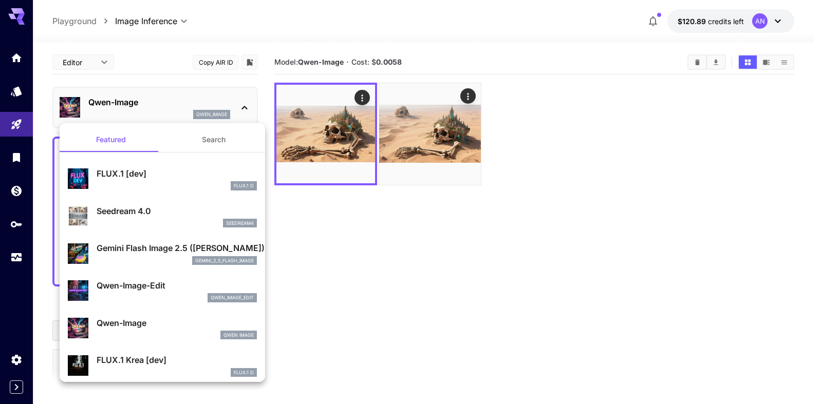
drag, startPoint x: 112, startPoint y: 175, endPoint x: 140, endPoint y: 172, distance: 28.4
click at [112, 175] on p "FLUX.1 [dev]" at bounding box center [177, 173] width 160 height 12
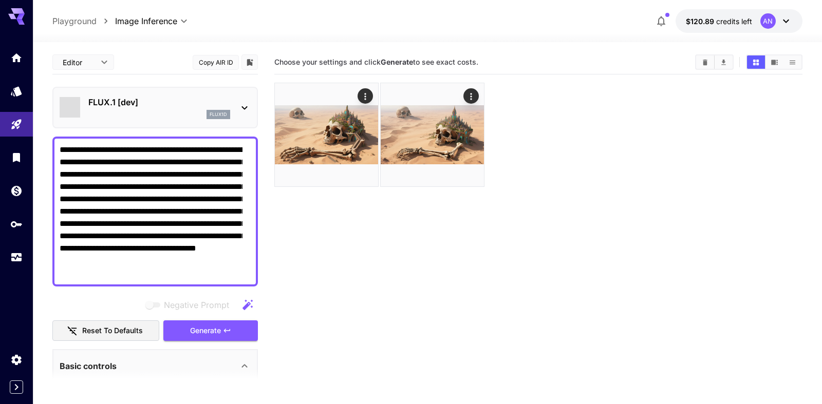
type input "**"
type input "***"
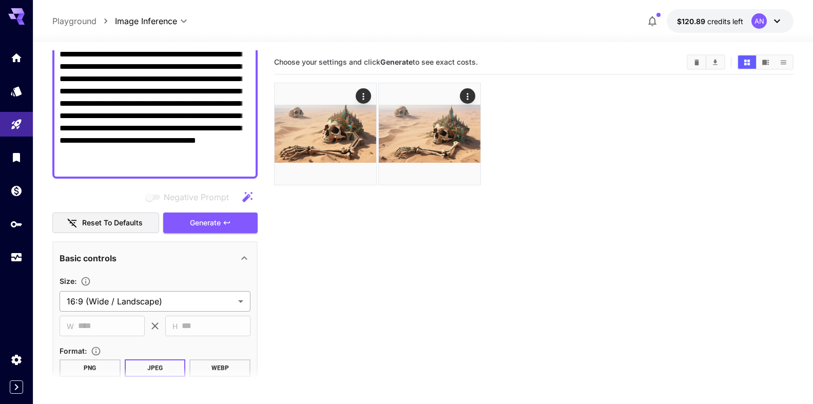
scroll to position [117, 0]
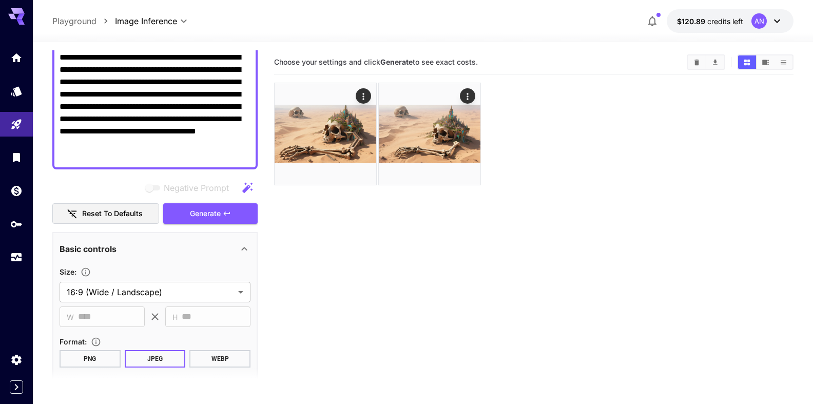
click at [209, 365] on button "WEBP" at bounding box center [220, 358] width 61 height 17
click at [193, 219] on span "Generate" at bounding box center [205, 213] width 31 height 13
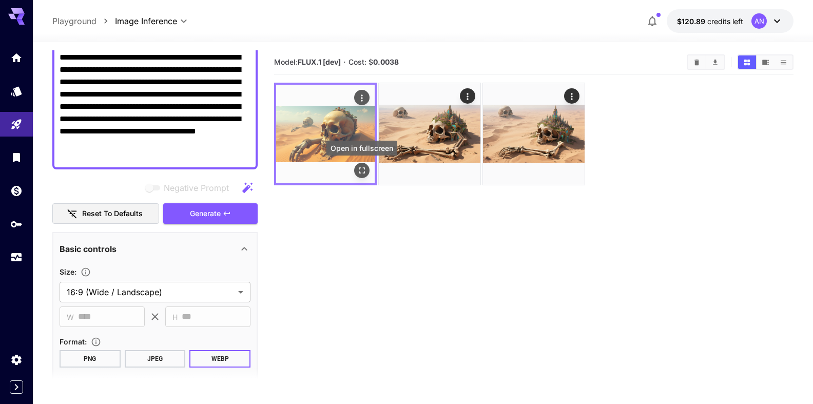
click at [360, 170] on icon "Open in fullscreen" at bounding box center [362, 170] width 10 height 10
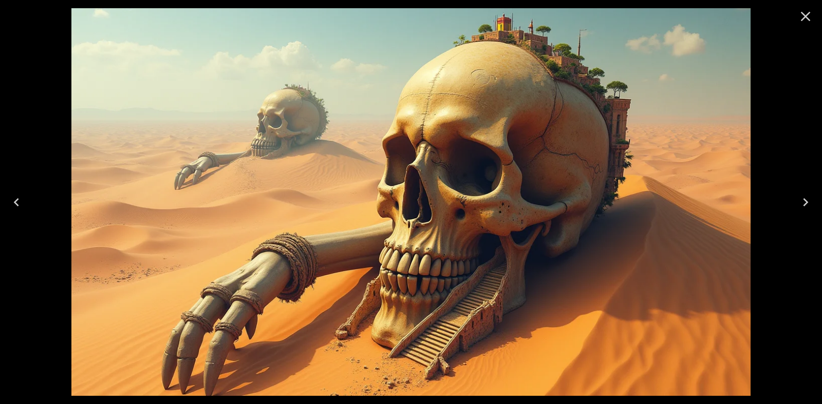
click at [802, 13] on icon "Close" at bounding box center [806, 17] width 10 height 10
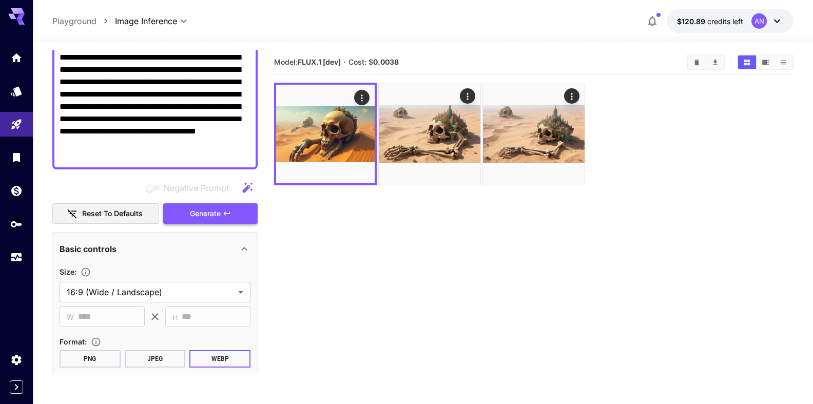
click at [200, 216] on span "Generate" at bounding box center [205, 213] width 31 height 13
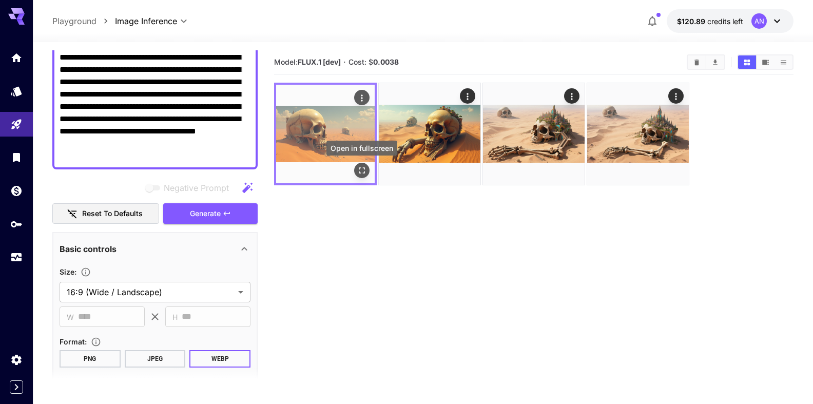
click at [359, 170] on icon "Open in fullscreen" at bounding box center [362, 170] width 10 height 10
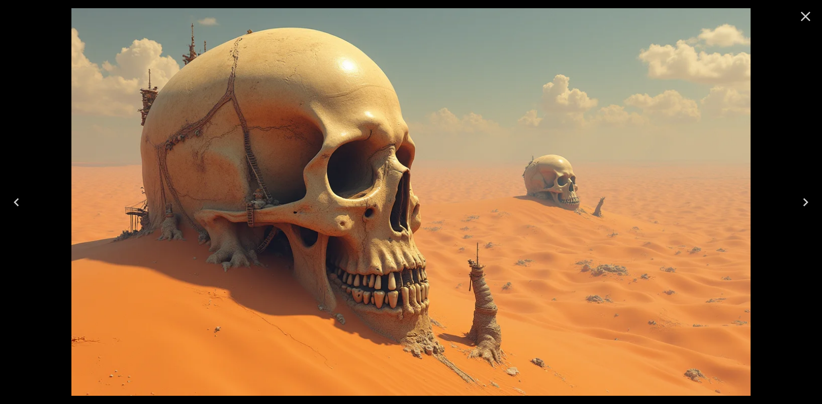
click at [802, 14] on icon "Close" at bounding box center [805, 16] width 16 height 16
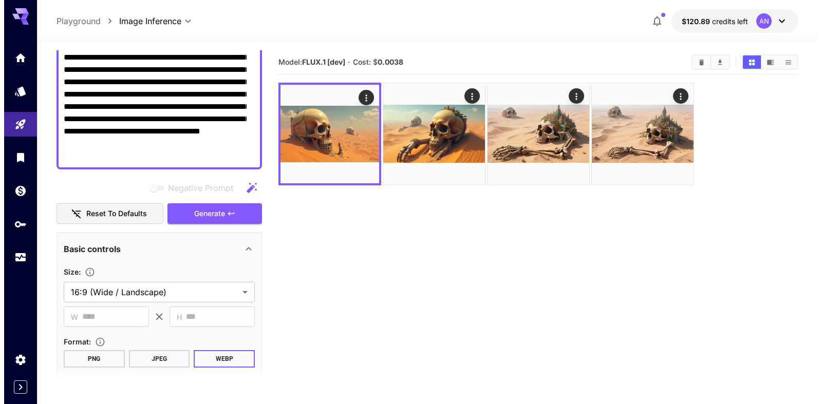
scroll to position [0, 0]
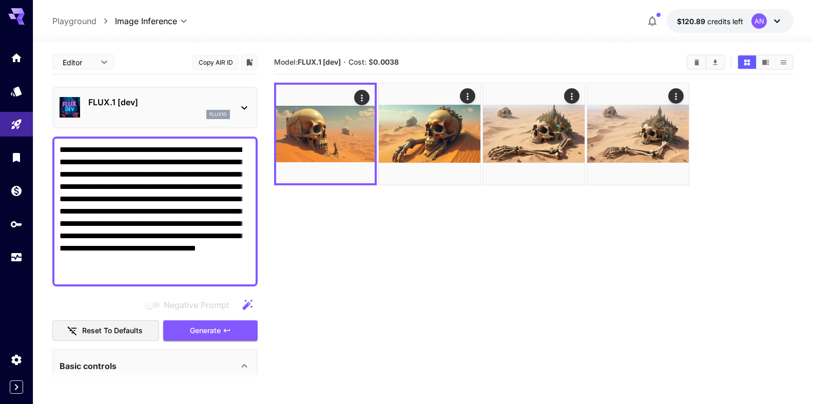
click at [102, 101] on p "FLUX.1 [dev]" at bounding box center [159, 102] width 142 height 12
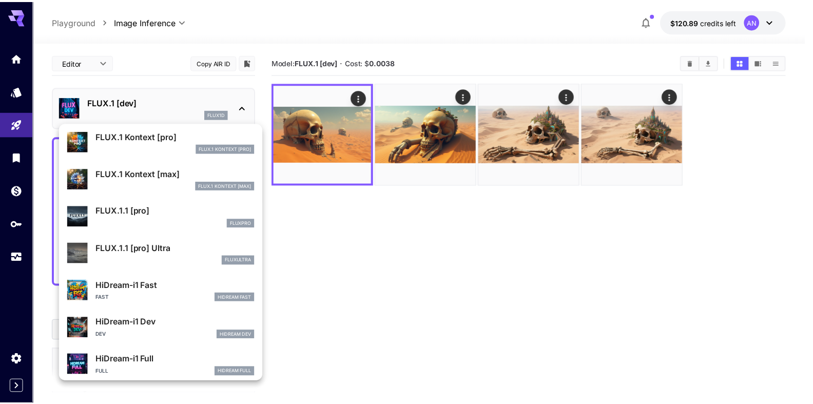
scroll to position [764, 0]
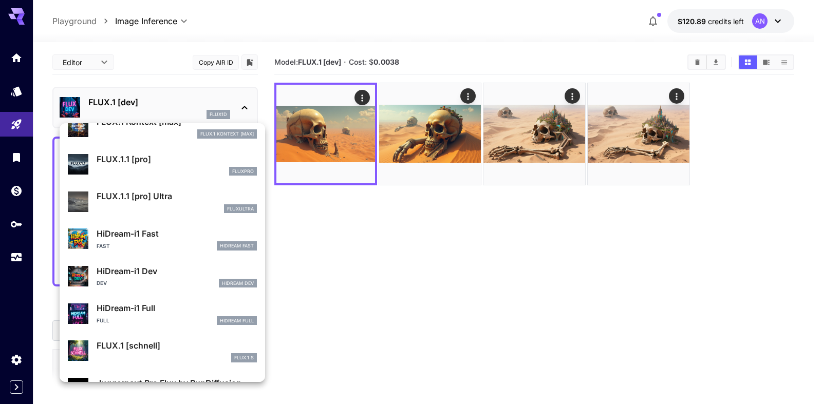
click at [141, 234] on p "HiDream-i1 Fast" at bounding box center [177, 234] width 160 height 12
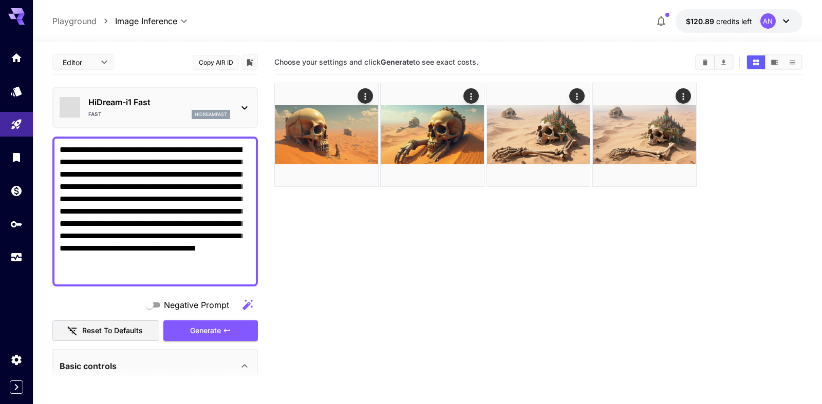
type input "**"
type input "*"
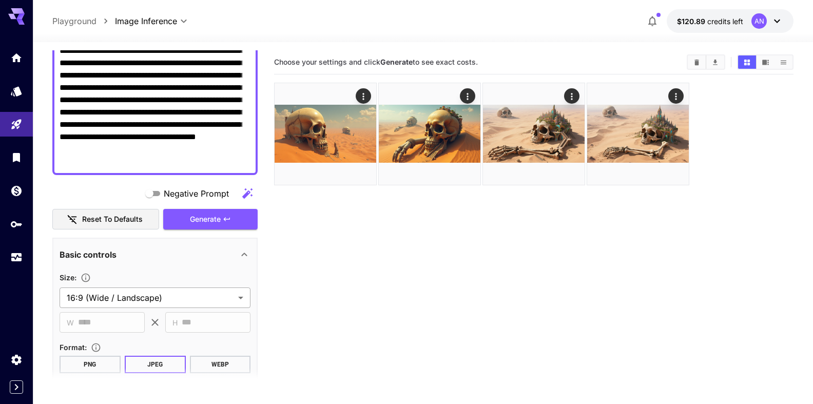
scroll to position [117, 0]
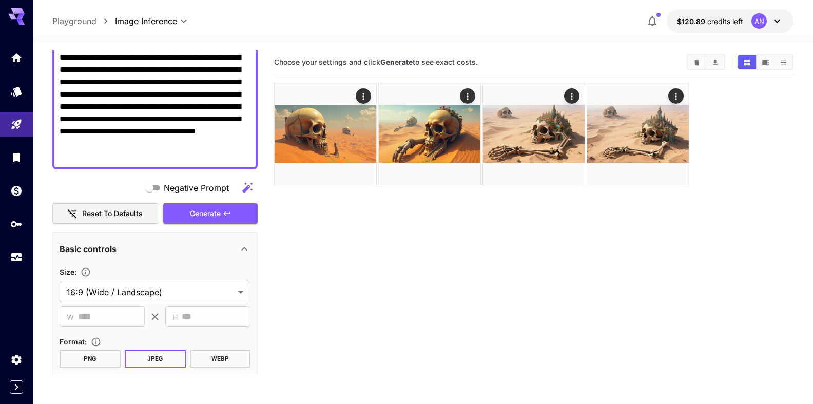
click at [214, 361] on button "WEBP" at bounding box center [220, 358] width 61 height 17
click at [209, 217] on span "Generate" at bounding box center [205, 213] width 31 height 13
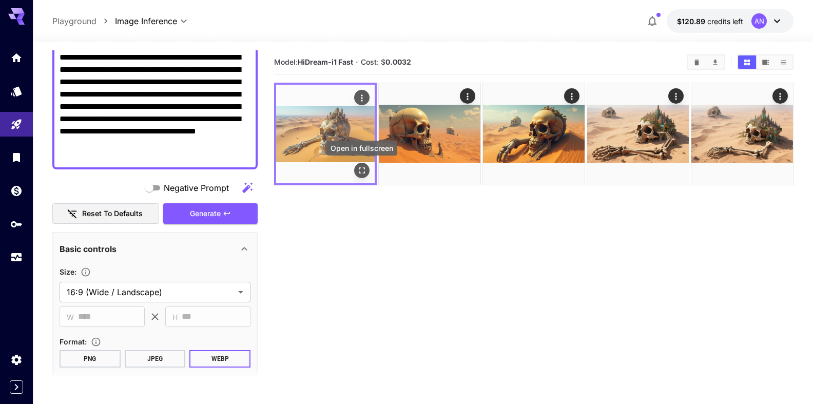
click at [359, 171] on icon "Open in fullscreen" at bounding box center [362, 170] width 10 height 10
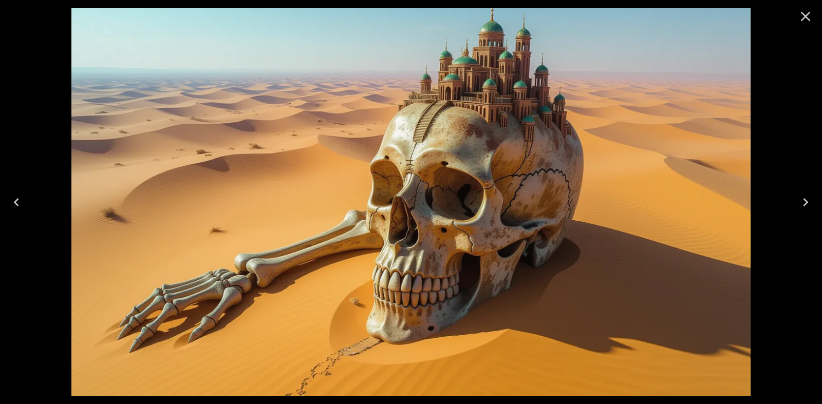
click at [807, 15] on icon "Close" at bounding box center [806, 17] width 10 height 10
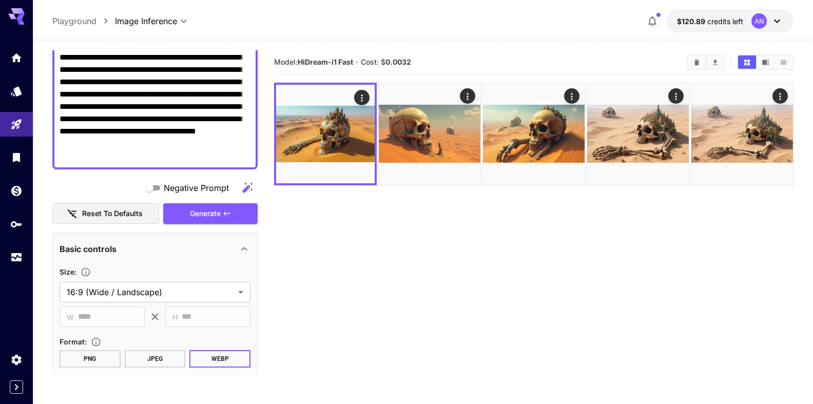
click at [699, 60] on icon "Clear All" at bounding box center [697, 63] width 8 height 8
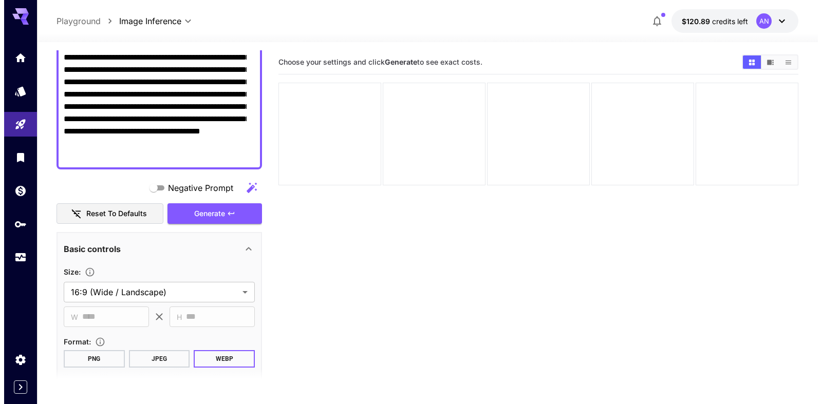
scroll to position [0, 0]
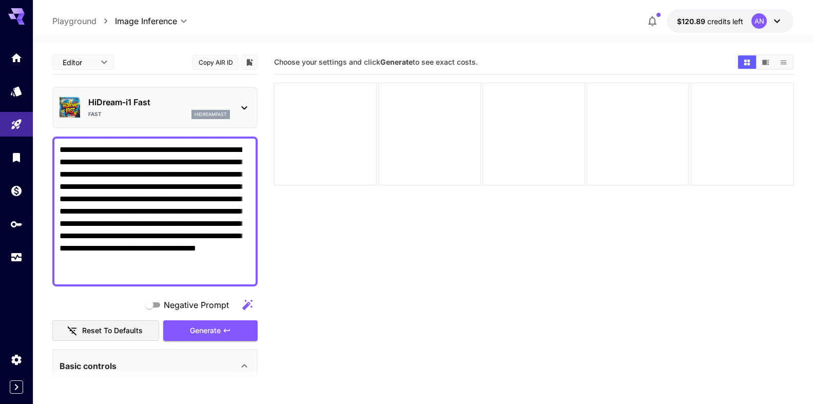
click at [158, 107] on p "HiDream-i1 Fast" at bounding box center [159, 102] width 142 height 12
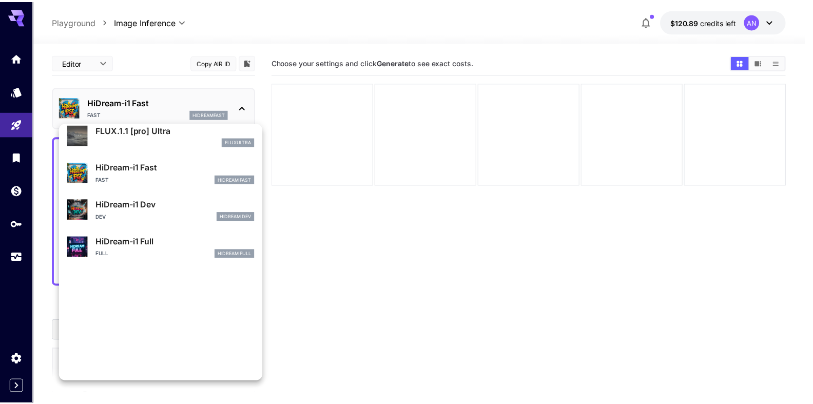
scroll to position [831, 0]
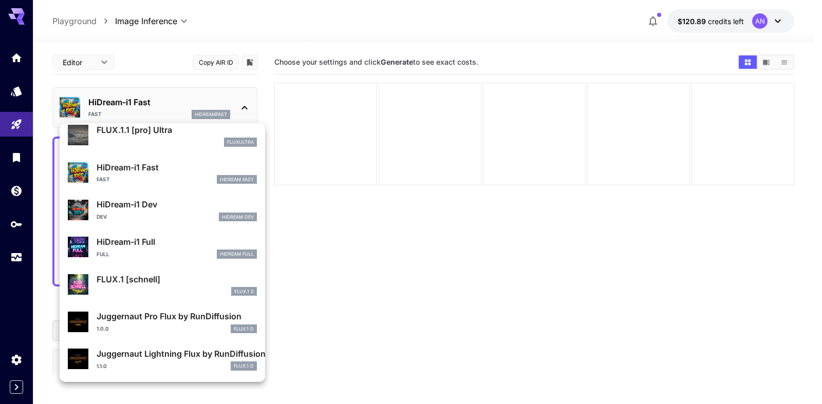
click at [137, 274] on p "FLUX.1 [schnell]" at bounding box center [177, 279] width 160 height 12
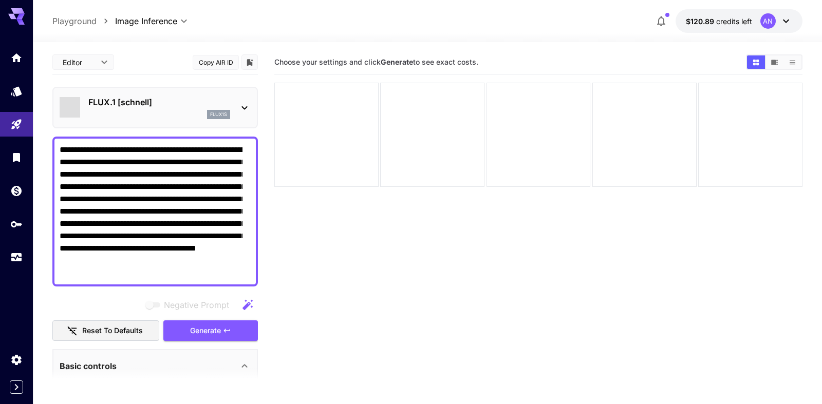
type input "*"
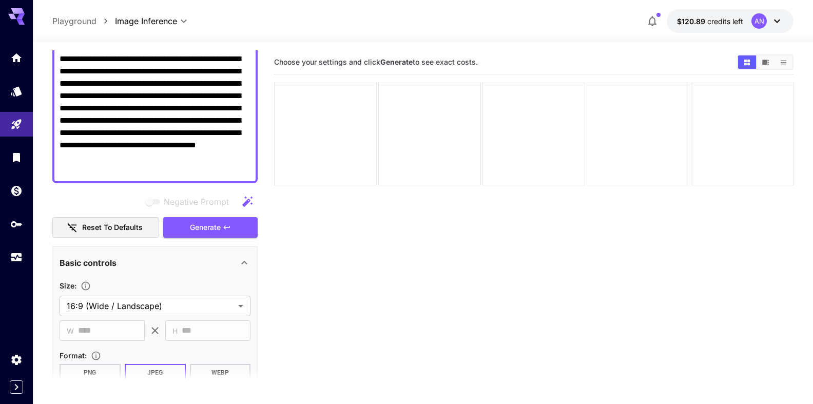
scroll to position [176, 0]
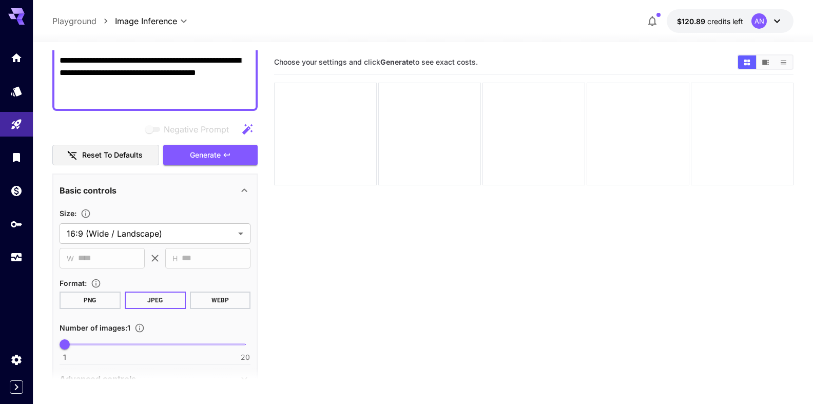
click at [208, 306] on button "WEBP" at bounding box center [220, 300] width 61 height 17
click at [200, 157] on span "Generate" at bounding box center [205, 155] width 31 height 13
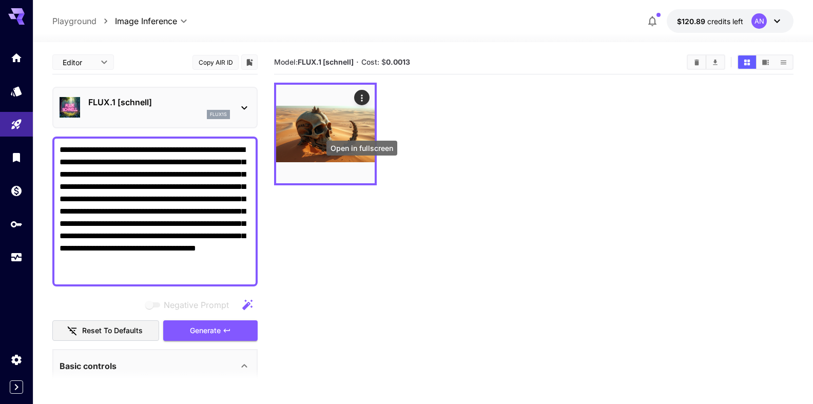
click at [0, 0] on button "Open in fullscreen" at bounding box center [0, 0] width 0 height 0
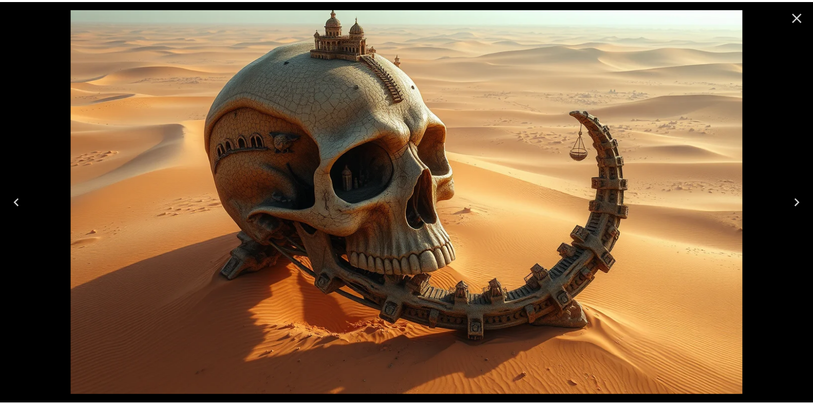
scroll to position [176, 0]
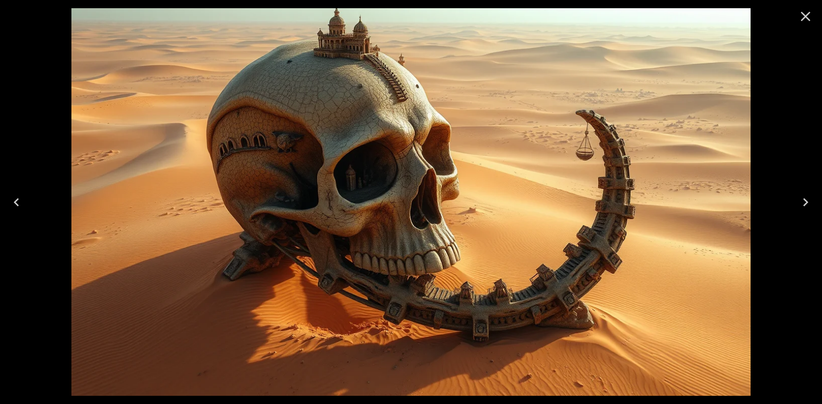
click at [803, 17] on icon "Close" at bounding box center [805, 16] width 16 height 16
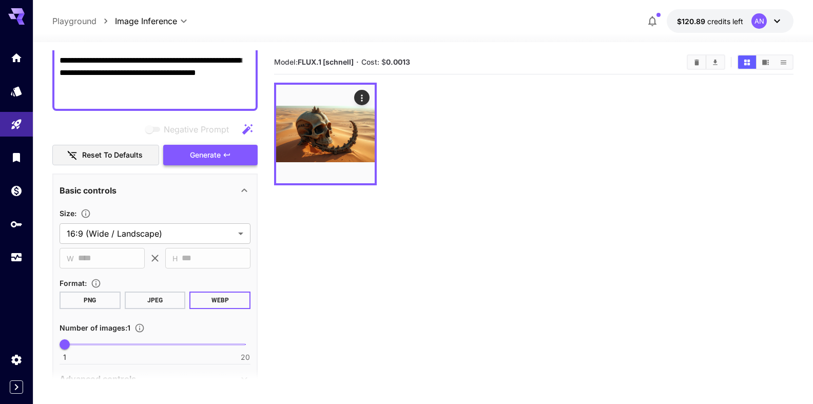
click at [210, 158] on span "Generate" at bounding box center [205, 155] width 31 height 13
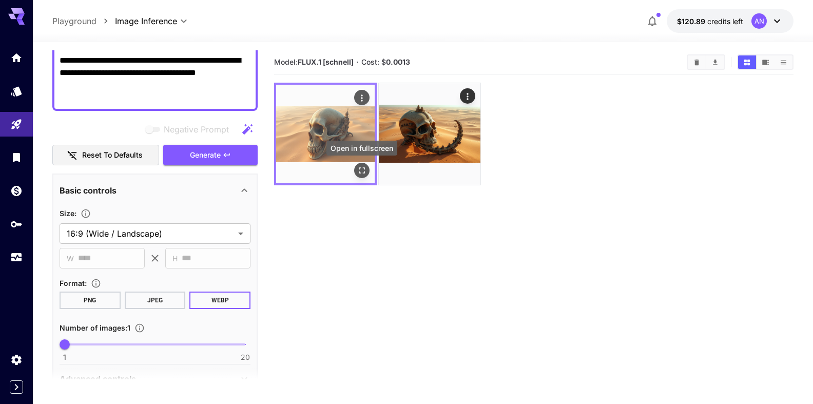
click at [360, 168] on icon "Open in fullscreen" at bounding box center [362, 170] width 10 height 10
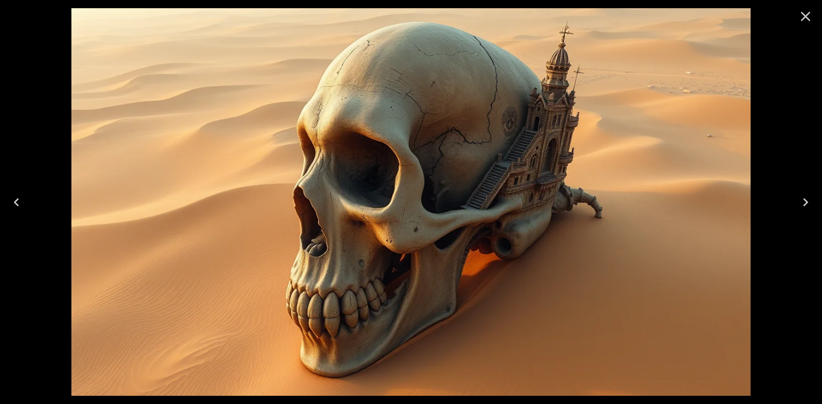
click at [803, 10] on icon "Close" at bounding box center [805, 16] width 16 height 16
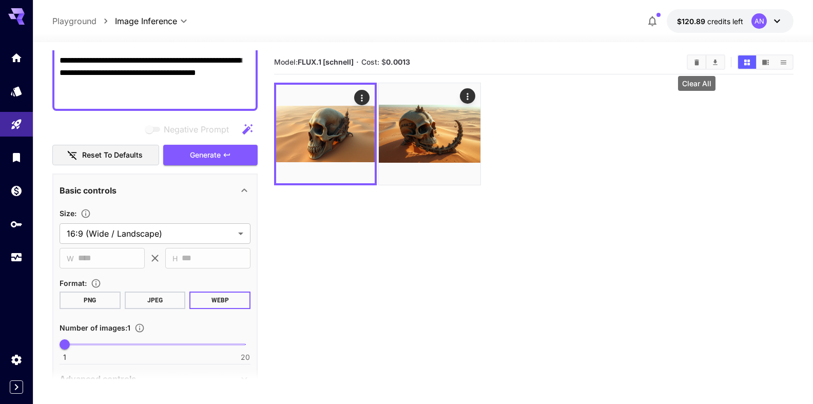
click at [701, 63] on icon "Clear All" at bounding box center [697, 63] width 8 height 8
